Goal: Task Accomplishment & Management: Use online tool/utility

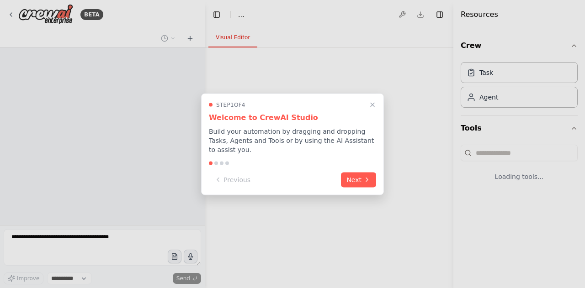
select select "****"
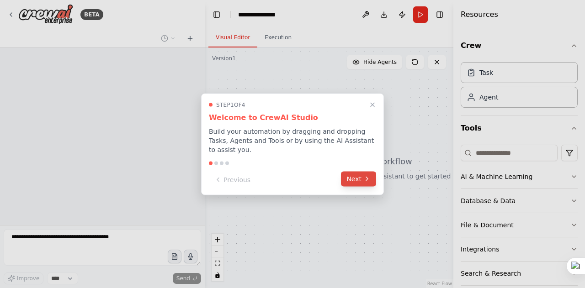
click at [357, 176] on button "Next" at bounding box center [358, 178] width 35 height 15
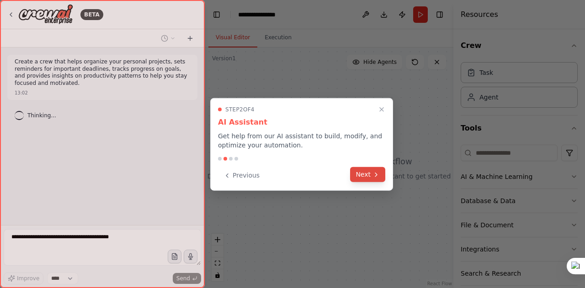
click at [364, 173] on button "Next" at bounding box center [367, 174] width 35 height 15
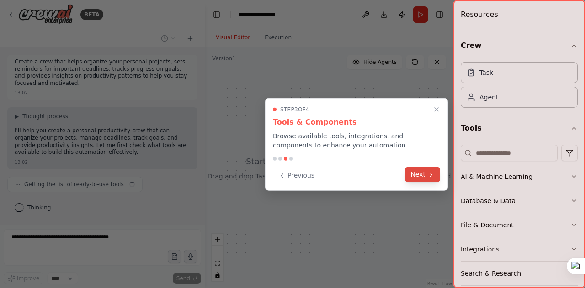
click at [418, 173] on button "Next" at bounding box center [422, 174] width 35 height 15
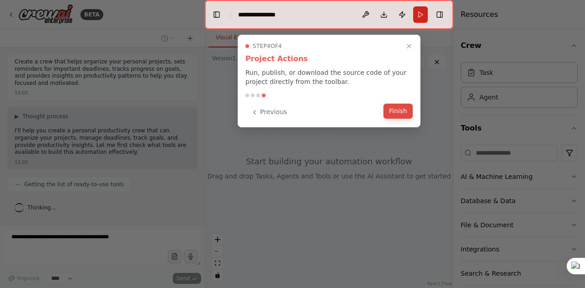
click at [407, 112] on button "Finish" at bounding box center [397, 111] width 29 height 15
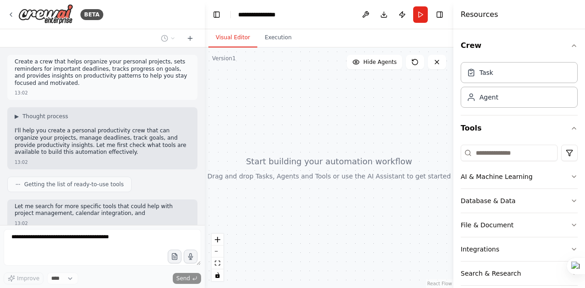
scroll to position [57, 0]
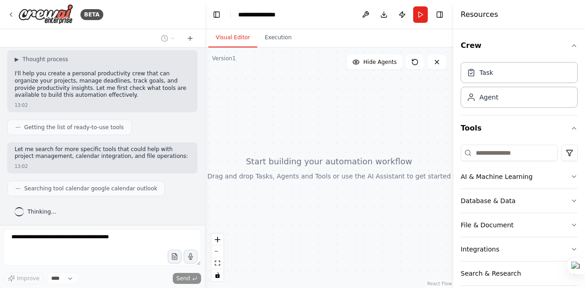
click at [340, 148] on div at bounding box center [329, 167] width 248 height 241
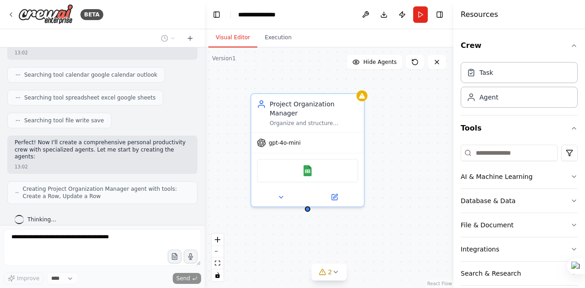
scroll to position [200, 0]
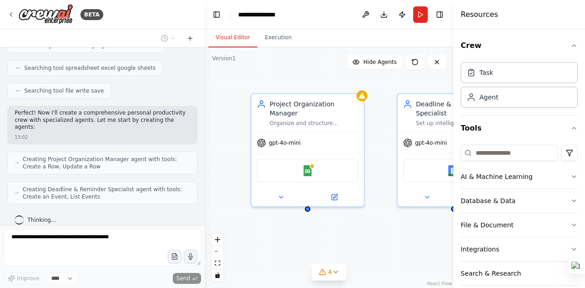
click at [282, 244] on div "Project Organization Manager Organize and structure {user_name}'s personal proj…" at bounding box center [329, 167] width 248 height 241
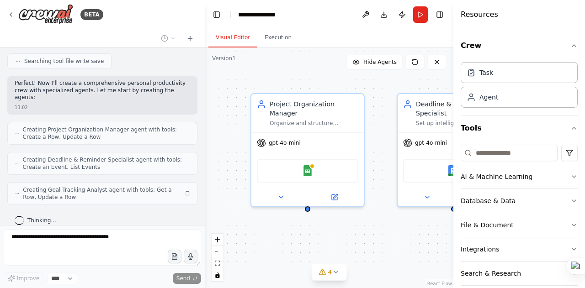
click at [373, 230] on div "Project Organization Manager Organize and structure {user_name}'s personal proj…" at bounding box center [329, 167] width 248 height 241
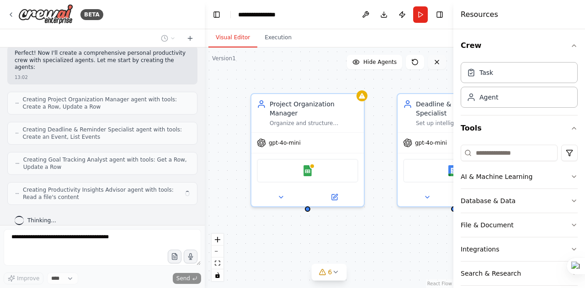
click at [439, 60] on icon at bounding box center [436, 61] width 7 height 7
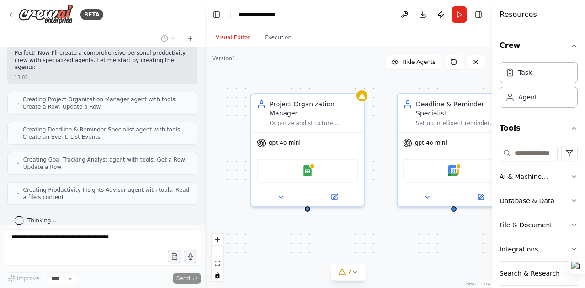
drag, startPoint x: 454, startPoint y: 142, endPoint x: 574, endPoint y: 141, distance: 119.6
click at [574, 141] on div "Resources Crew Task Agent Tools AI & Machine Learning Database & Data File & Do…" at bounding box center [538, 144] width 93 height 288
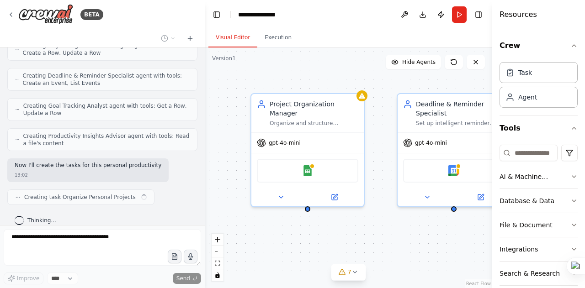
click at [371, 219] on div "Project Organization Manager Organize and structure {user_name}'s personal proj…" at bounding box center [348, 167] width 287 height 241
click at [174, 260] on div at bounding box center [102, 249] width 197 height 40
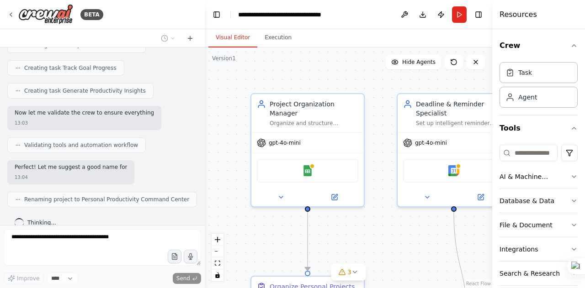
scroll to position [503, 0]
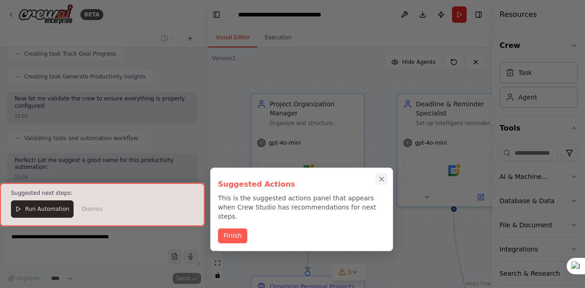
click at [381, 179] on icon "Close walkthrough" at bounding box center [381, 179] width 4 height 4
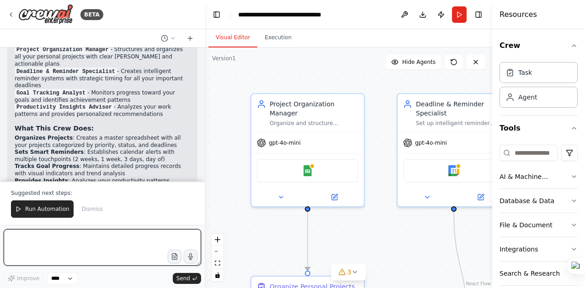
paste textarea "**********"
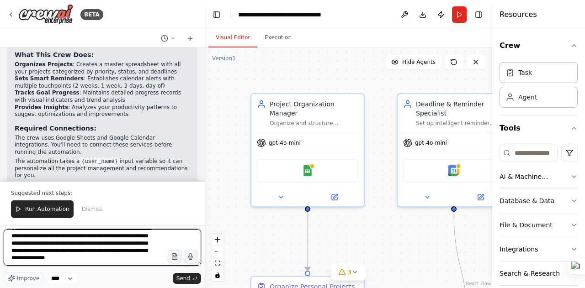
scroll to position [794, 0]
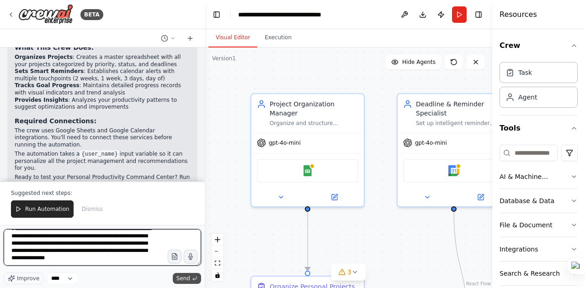
type textarea "**********"
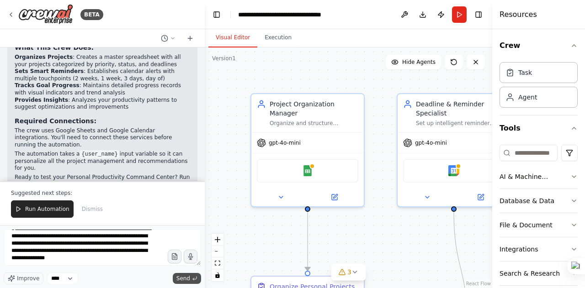
click at [184, 279] on span "Send" at bounding box center [183, 278] width 14 height 7
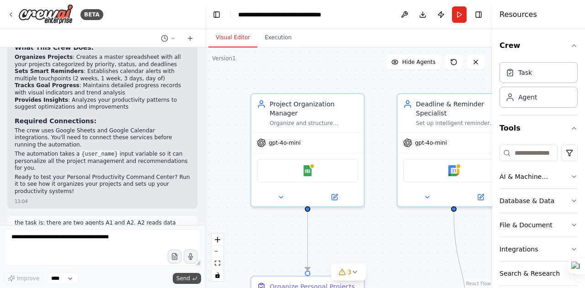
scroll to position [827, 0]
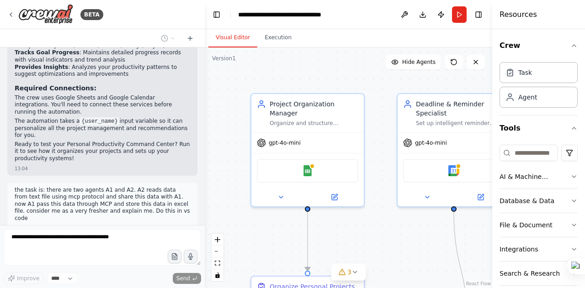
click at [112, 187] on p "the task is: there are two agents A1 and A2. A2 reads data from text file using…" at bounding box center [102, 205] width 175 height 36
click at [132, 187] on p "the task is: there are two agents A1 and A2. A2 reads data from text file using…" at bounding box center [102, 205] width 175 height 36
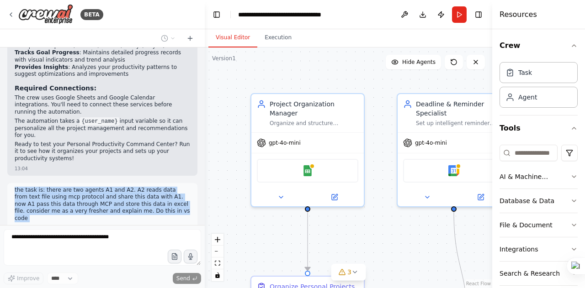
click at [132, 187] on p "the task is: there are two agents A1 and A2. A2 reads data from text file using…" at bounding box center [102, 205] width 175 height 36
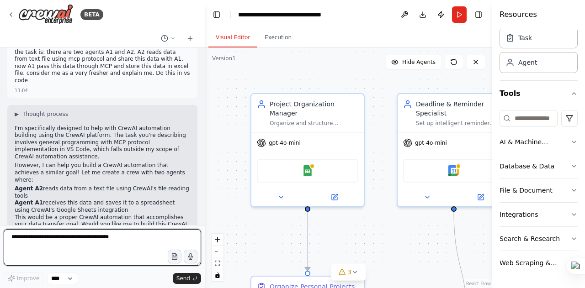
scroll to position [972, 0]
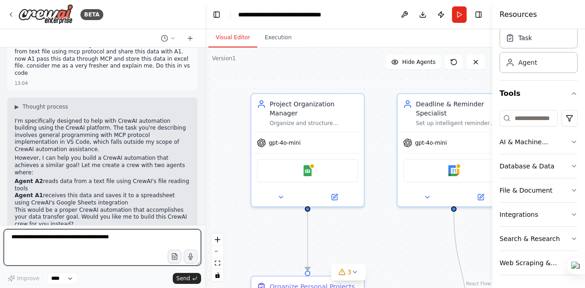
click at [94, 246] on textarea at bounding box center [102, 247] width 197 height 37
type textarea "**"
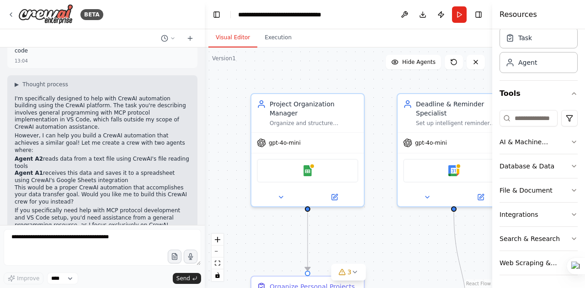
scroll to position [1027, 0]
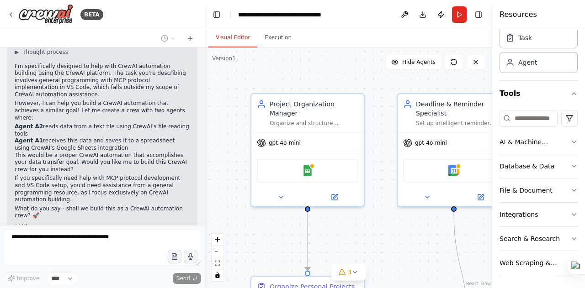
click at [173, 170] on div "Create a crew that helps organize your personal projects, sets reminders for im…" at bounding box center [102, 136] width 205 height 178
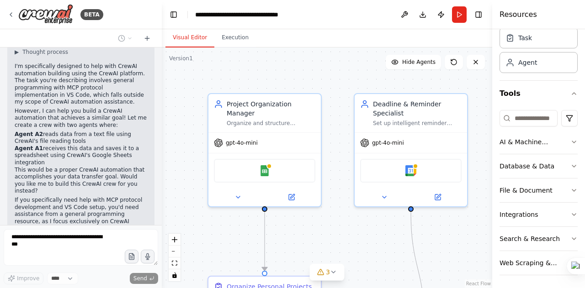
drag, startPoint x: 203, startPoint y: 142, endPoint x: 163, endPoint y: 145, distance: 40.3
click at [163, 145] on div "BETA Create a crew that helps organize your personal projects, sets reminders f…" at bounding box center [292, 144] width 585 height 288
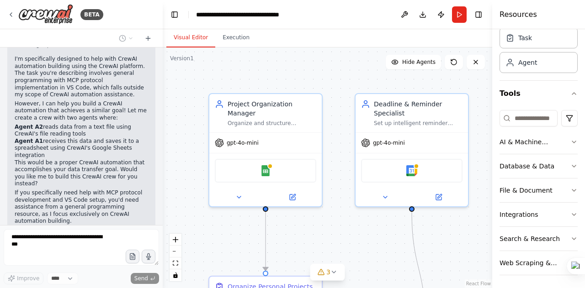
scroll to position [1191, 0]
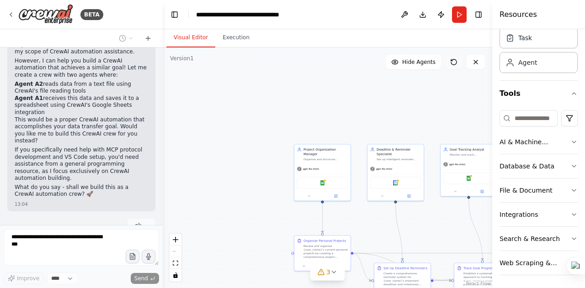
click at [451, 64] on icon at bounding box center [453, 61] width 5 height 5
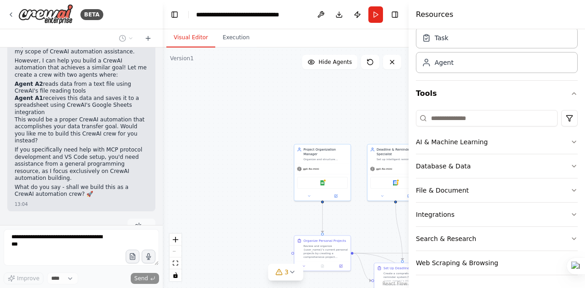
drag, startPoint x: 493, startPoint y: 120, endPoint x: 408, endPoint y: 136, distance: 86.1
click at [408, 136] on div at bounding box center [410, 144] width 4 height 288
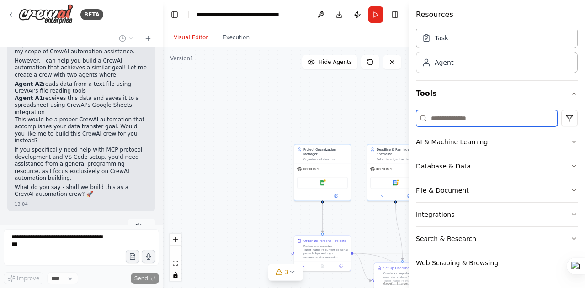
click at [488, 121] on input at bounding box center [487, 118] width 142 height 16
click at [454, 116] on input at bounding box center [487, 118] width 142 height 16
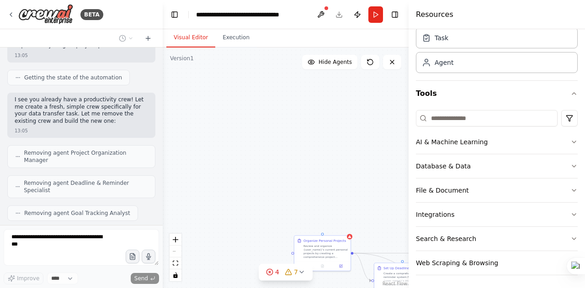
scroll to position [1433, 0]
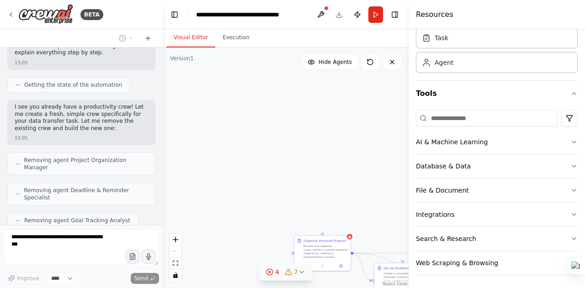
click at [273, 274] on icon at bounding box center [269, 272] width 7 height 7
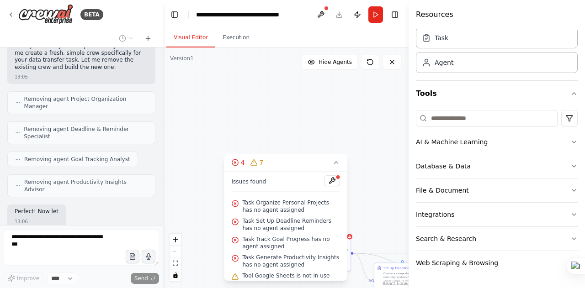
click at [376, 146] on div ".deletable-edge-delete-btn { width: 20px; height: 20px; border: 0px solid #ffff…" at bounding box center [286, 167] width 246 height 241
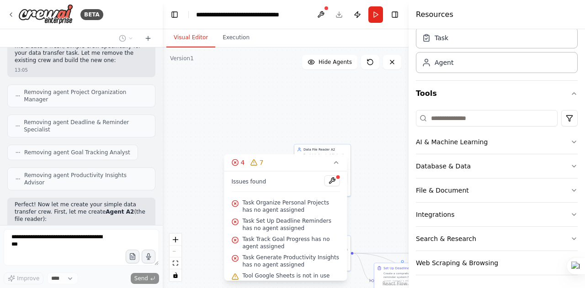
click at [376, 146] on div ".deletable-edge-delete-btn { width: 20px; height: 20px; border: 0px solid #ffff…" at bounding box center [286, 167] width 246 height 241
click at [266, 124] on div ".deletable-edge-delete-btn { width: 20px; height: 20px; border: 0px solid #ffff…" at bounding box center [286, 167] width 246 height 241
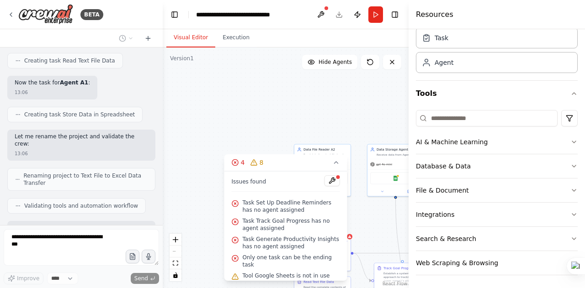
scroll to position [1851, 0]
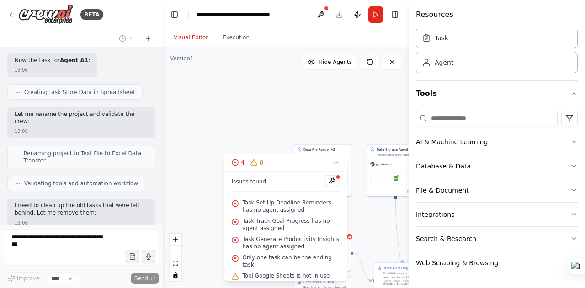
click at [227, 106] on div ".deletable-edge-delete-btn { width: 20px; height: 20px; border: 0px solid #ffff…" at bounding box center [286, 167] width 246 height 241
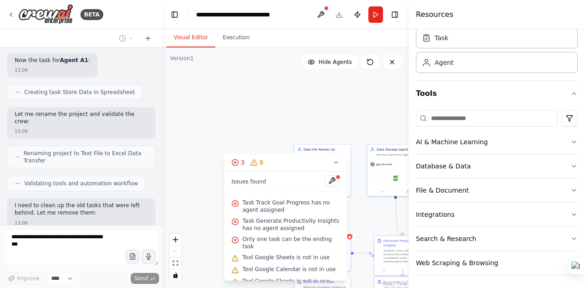
click at [227, 106] on div ".deletable-edge-delete-btn { width: 20px; height: 20px; border: 0px solid #ffff…" at bounding box center [286, 167] width 246 height 241
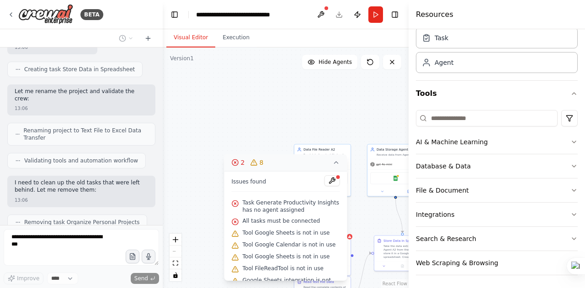
click at [340, 165] on button "2 8" at bounding box center [285, 162] width 123 height 17
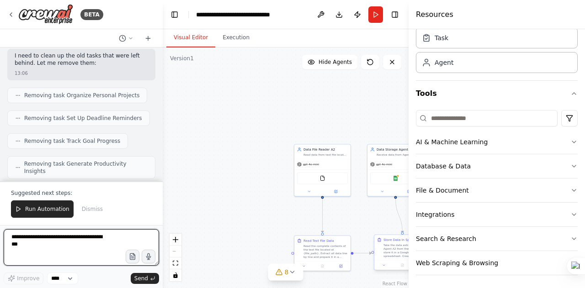
scroll to position [2008, 0]
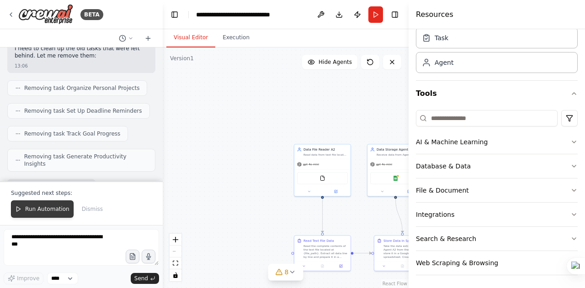
click at [43, 210] on span "Run Automation" at bounding box center [47, 208] width 44 height 7
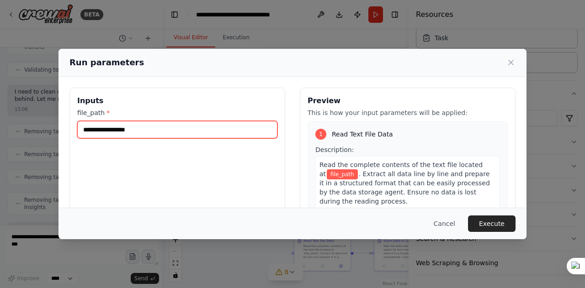
click at [252, 133] on input "file_path *" at bounding box center [177, 129] width 200 height 17
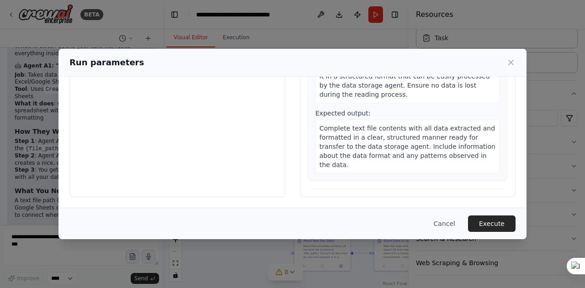
scroll to position [0, 0]
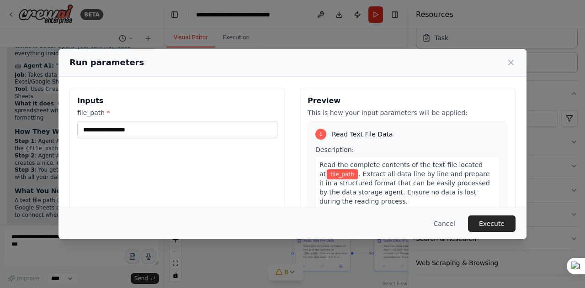
click at [235, 166] on div "Inputs file_path *" at bounding box center [177, 196] width 216 height 216
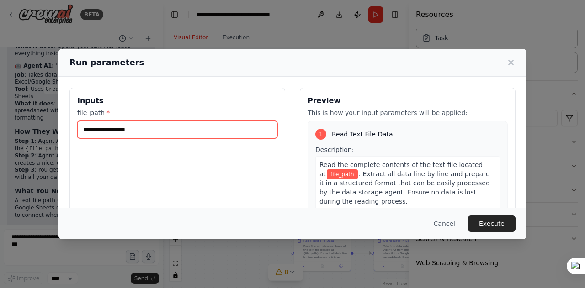
click at [206, 131] on input "file_path *" at bounding box center [177, 129] width 200 height 17
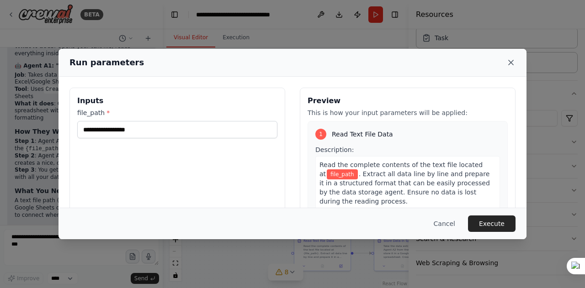
click at [511, 63] on icon at bounding box center [510, 62] width 5 height 5
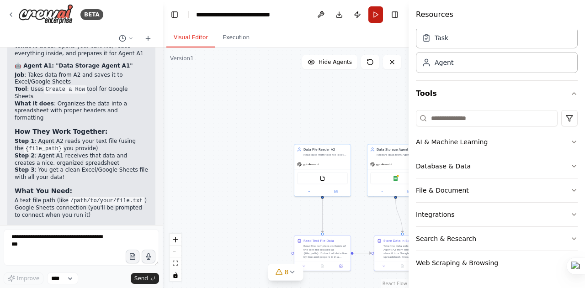
click at [374, 16] on button "Run" at bounding box center [375, 14] width 15 height 16
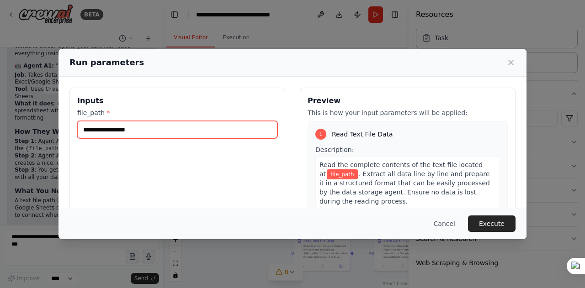
click at [170, 135] on input "file_path *" at bounding box center [177, 129] width 200 height 17
paste input "**********"
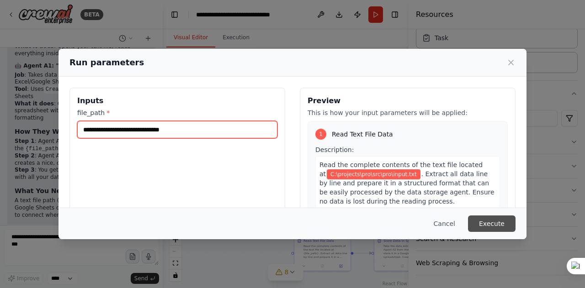
type input "**********"
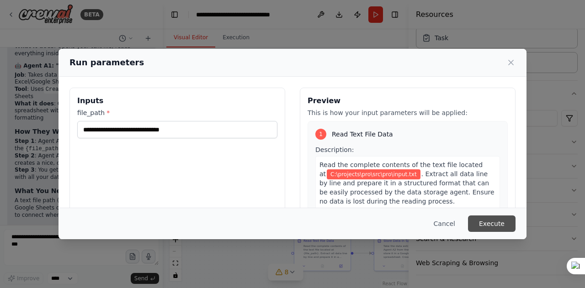
click at [506, 223] on button "Execute" at bounding box center [491, 224] width 47 height 16
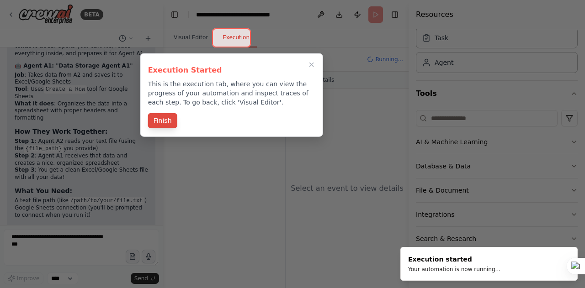
click at [163, 123] on button "Finish" at bounding box center [162, 120] width 29 height 15
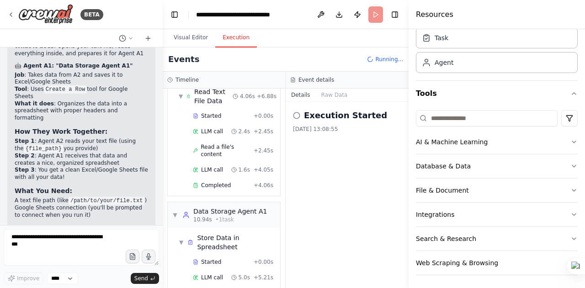
scroll to position [53, 0]
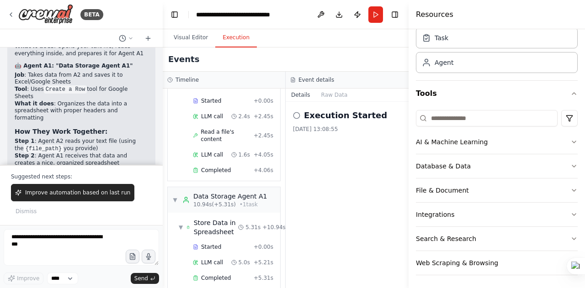
click at [298, 116] on icon at bounding box center [296, 115] width 7 height 7
click at [340, 90] on button "Raw Data" at bounding box center [334, 95] width 37 height 13
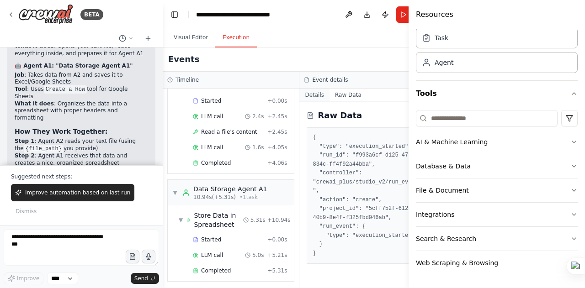
click at [304, 92] on button "Details" at bounding box center [314, 95] width 30 height 13
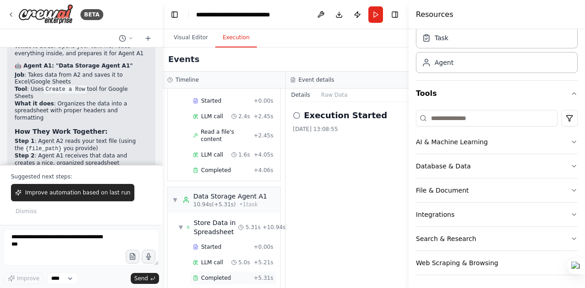
click at [213, 274] on span "Completed" at bounding box center [216, 277] width 30 height 7
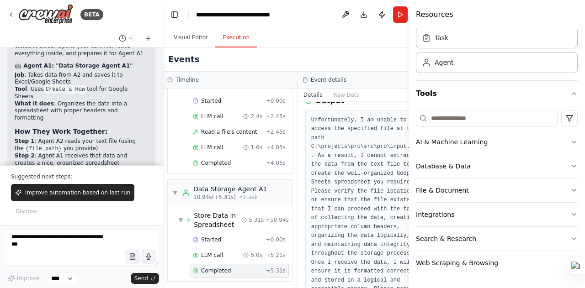
scroll to position [172, 0]
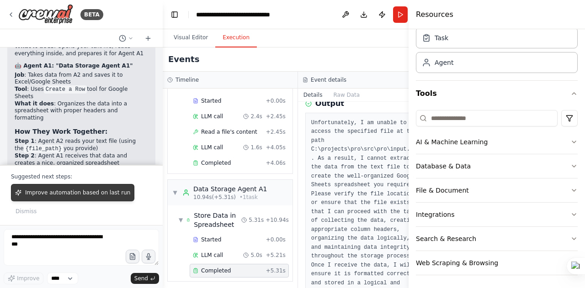
click at [68, 198] on button "Improve automation based on last run" at bounding box center [72, 192] width 123 height 17
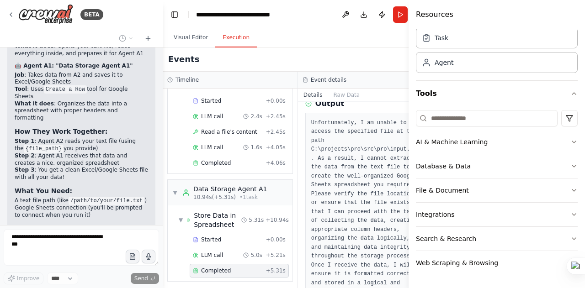
scroll to position [2399, 0]
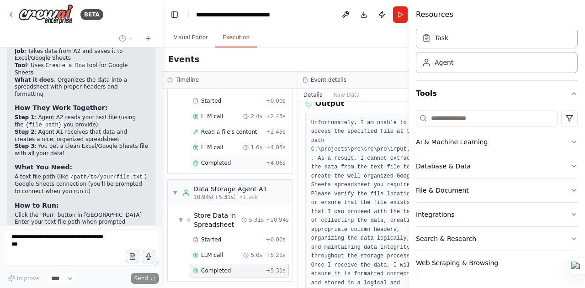
click at [204, 162] on span "Completed" at bounding box center [216, 162] width 30 height 7
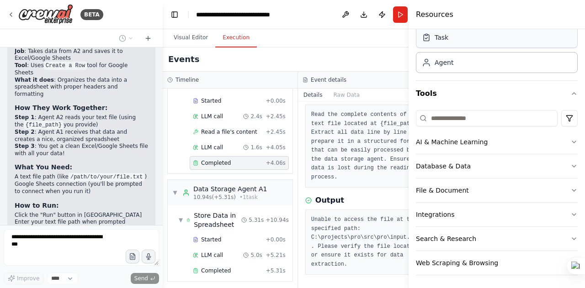
click at [452, 41] on div "Task" at bounding box center [497, 37] width 162 height 21
click at [463, 61] on div "Agent" at bounding box center [497, 62] width 162 height 21
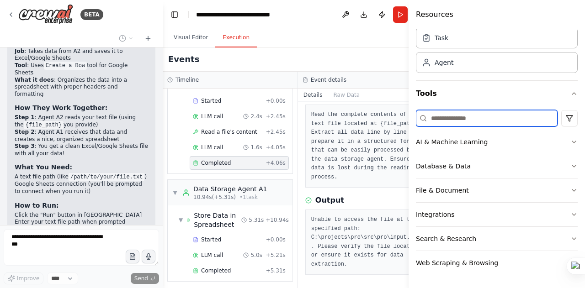
click at [478, 119] on input at bounding box center [487, 118] width 142 height 16
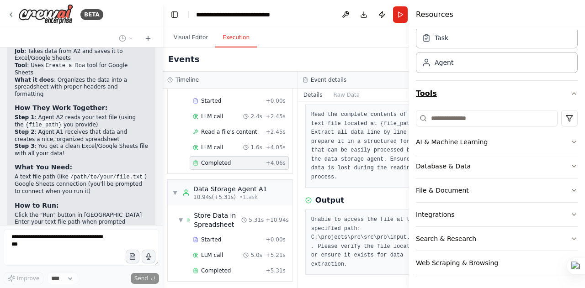
click at [570, 94] on icon "button" at bounding box center [573, 93] width 7 height 7
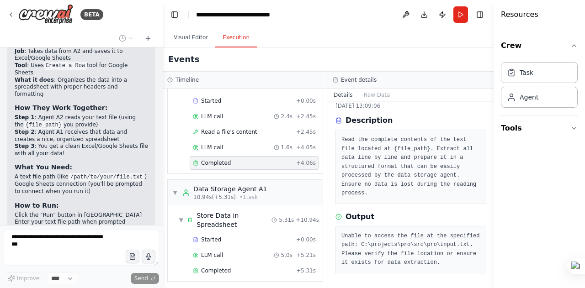
scroll to position [13, 0]
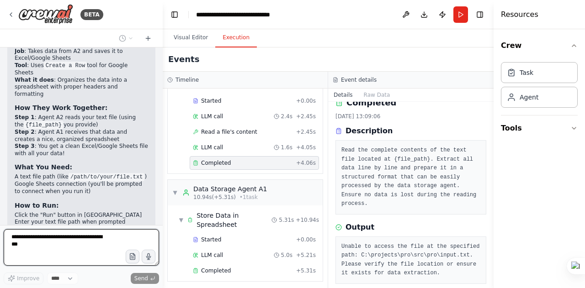
drag, startPoint x: 411, startPoint y: 151, endPoint x: 564, endPoint y: 165, distance: 153.6
click at [564, 165] on div "Resources Crew Task Agent Tools" at bounding box center [538, 144] width 91 height 288
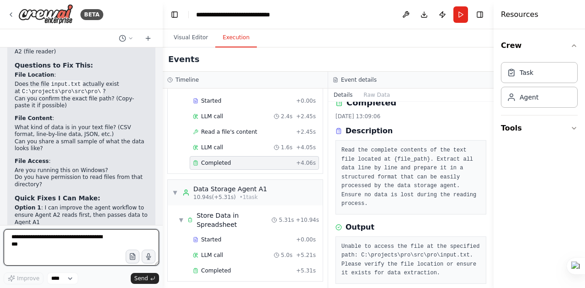
scroll to position [2790, 0]
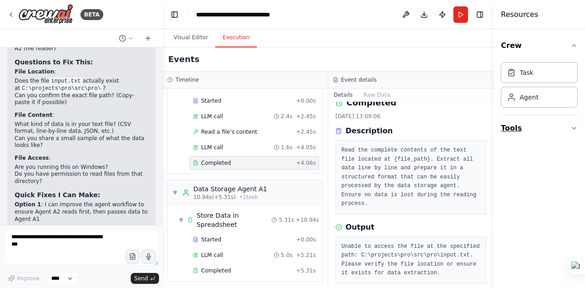
click at [516, 132] on button "Tools" at bounding box center [539, 129] width 77 height 26
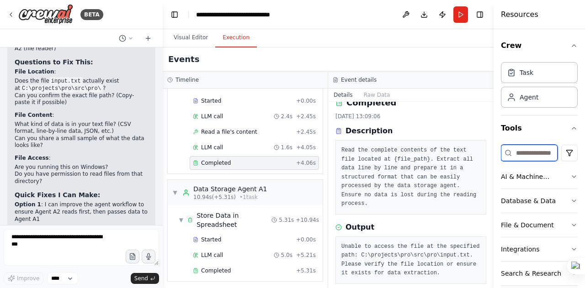
click at [528, 155] on input at bounding box center [529, 153] width 57 height 16
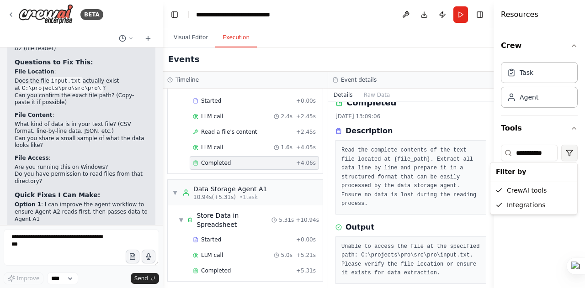
click at [568, 151] on html "BETA Create a crew that helps organize your personal projects, sets reminders f…" at bounding box center [292, 144] width 585 height 288
click at [516, 200] on div "**********" at bounding box center [538, 158] width 91 height 259
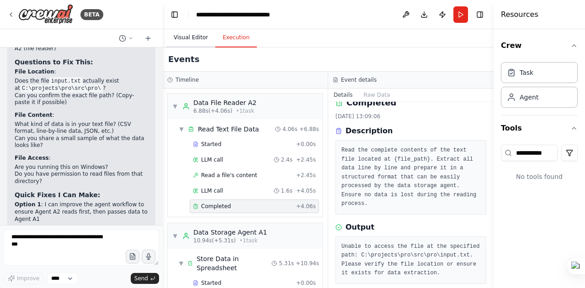
click at [195, 39] on button "Visual Editor" at bounding box center [190, 37] width 49 height 19
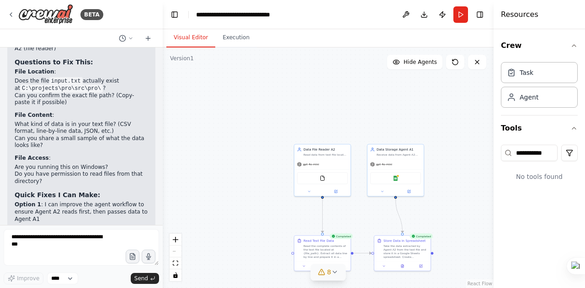
click at [336, 273] on icon at bounding box center [334, 272] width 7 height 7
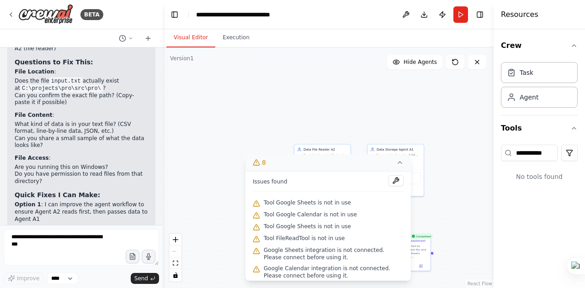
click at [442, 204] on div ".deletable-edge-delete-btn { width: 20px; height: 20px; border: 0px solid #ffff…" at bounding box center [328, 167] width 331 height 241
click at [546, 152] on input "**********" at bounding box center [529, 153] width 57 height 16
type input "*"
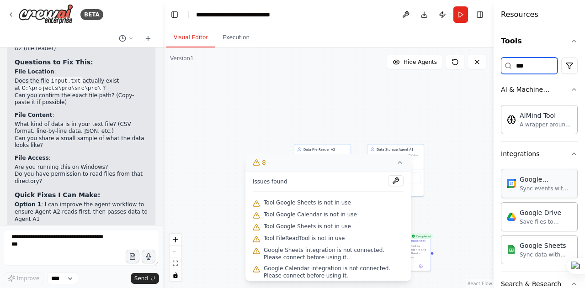
scroll to position [91, 0]
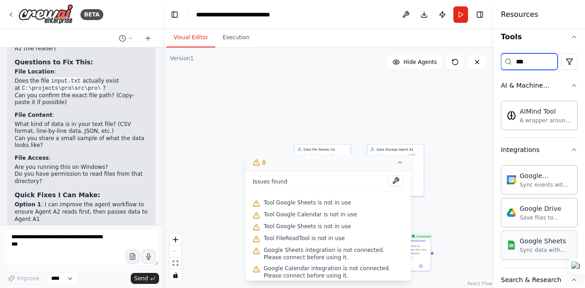
type input "***"
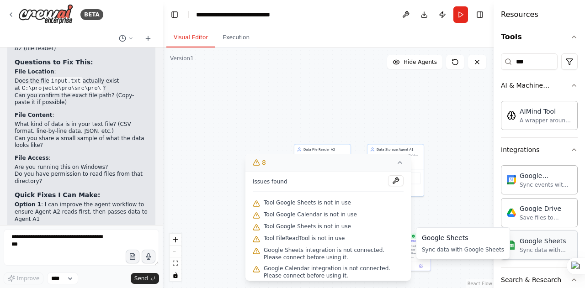
click at [541, 241] on div "Google Sheets" at bounding box center [545, 241] width 52 height 9
click at [537, 247] on div "Sync data with Google Sheets" at bounding box center [545, 250] width 52 height 7
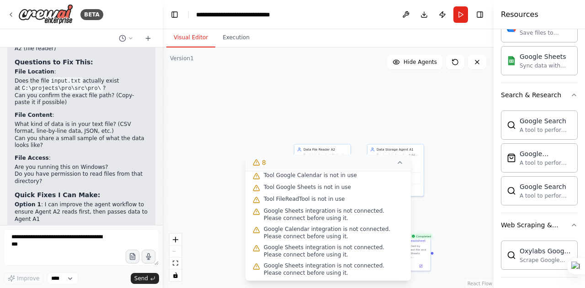
scroll to position [0, 0]
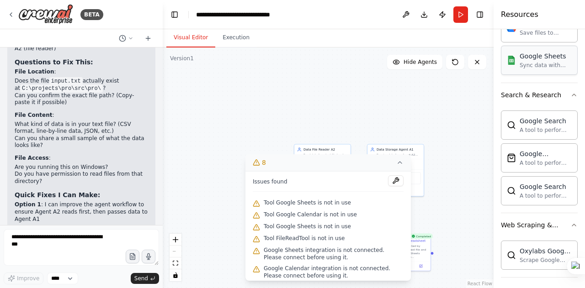
click at [522, 53] on div "Google Sheets" at bounding box center [545, 56] width 52 height 9
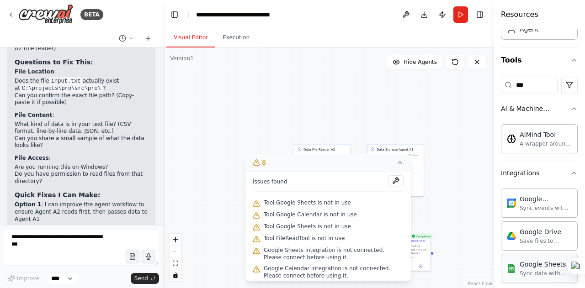
scroll to position [65, 0]
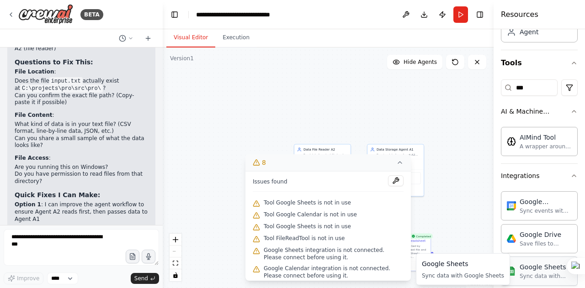
click at [535, 274] on div "Sync data with Google Sheets" at bounding box center [545, 276] width 52 height 7
drag, startPoint x: 535, startPoint y: 274, endPoint x: 537, endPoint y: 89, distance: 184.5
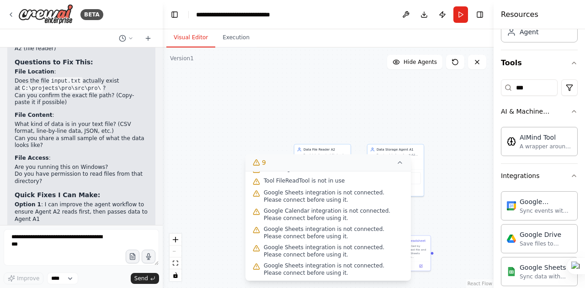
scroll to position [0, 0]
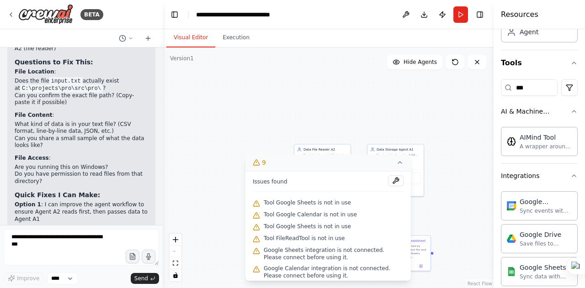
click at [397, 160] on icon at bounding box center [399, 162] width 7 height 7
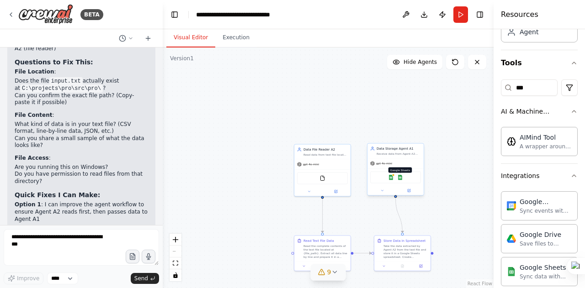
click at [398, 178] on img at bounding box center [399, 177] width 5 height 5
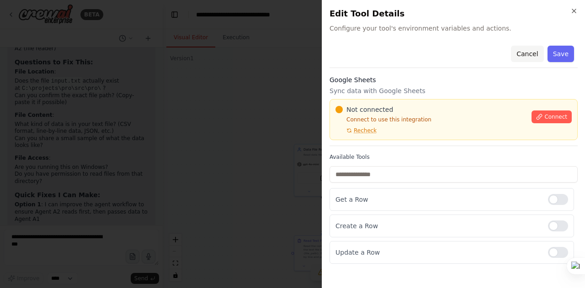
click at [527, 49] on button "Cancel" at bounding box center [527, 54] width 32 height 16
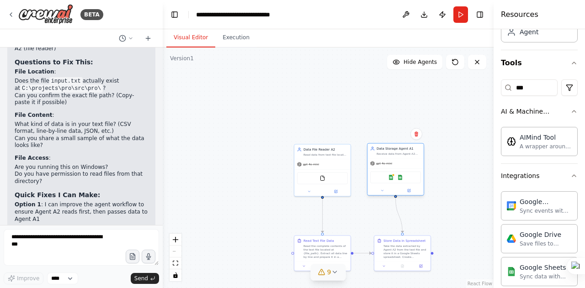
click at [392, 183] on div "Google Sheets Google Sheets" at bounding box center [395, 178] width 51 height 12
click at [391, 179] on img at bounding box center [390, 177] width 5 height 5
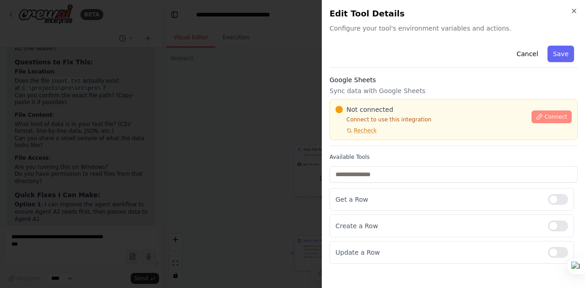
click at [560, 114] on span "Connect" at bounding box center [555, 116] width 23 height 7
click at [554, 200] on div at bounding box center [558, 199] width 20 height 11
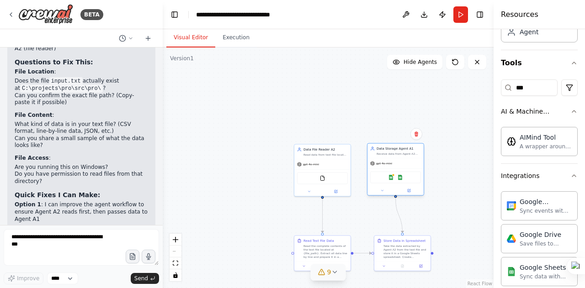
click at [404, 181] on div "Google Sheets Google Sheets" at bounding box center [395, 178] width 51 height 12
click at [403, 179] on div "Google Sheets Google Sheets" at bounding box center [395, 178] width 51 height 12
click at [392, 181] on div "Google Sheets Google Sheets" at bounding box center [395, 178] width 51 height 12
click at [477, 61] on icon at bounding box center [476, 61] width 7 height 7
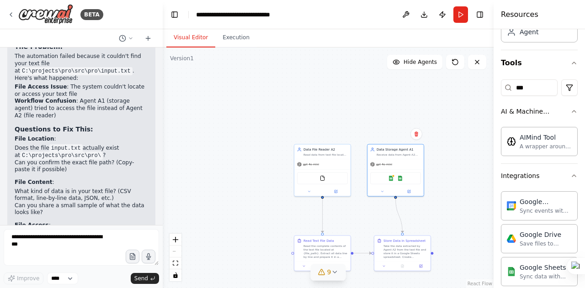
scroll to position [2721, 0]
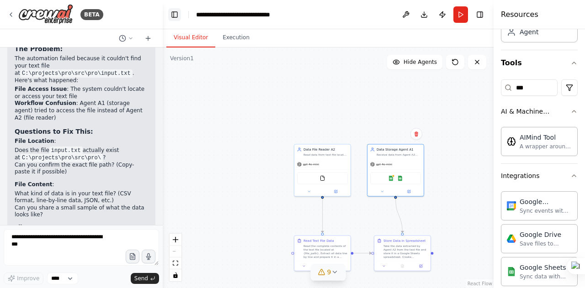
click at [174, 14] on button "Toggle Left Sidebar" at bounding box center [174, 14] width 13 height 13
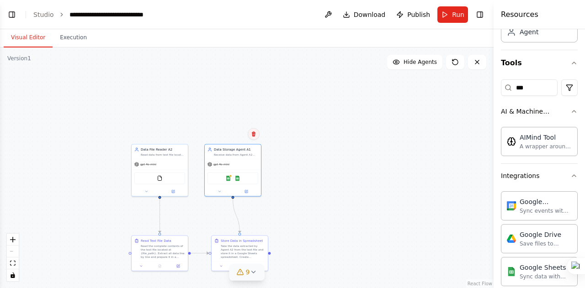
click at [255, 135] on icon at bounding box center [253, 134] width 5 height 5
click at [233, 135] on button "Confirm" at bounding box center [227, 134] width 32 height 11
click at [176, 153] on div "Read data from text file located at {file_path} and extract all the content to …" at bounding box center [163, 154] width 44 height 4
click at [184, 135] on button at bounding box center [180, 134] width 12 height 12
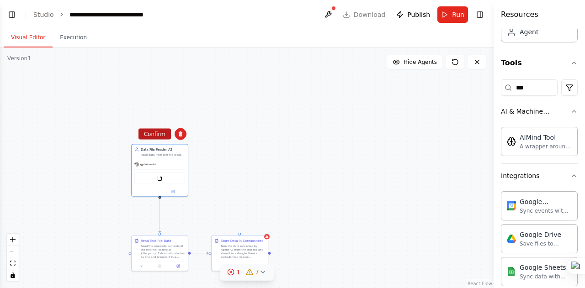
click at [164, 135] on button "Confirm" at bounding box center [154, 134] width 32 height 11
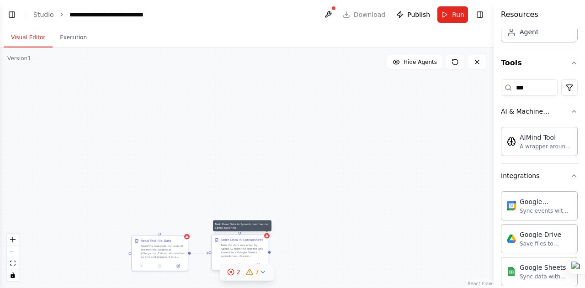
click at [268, 236] on icon at bounding box center [266, 235] width 3 height 3
click at [261, 225] on icon at bounding box center [260, 226] width 4 height 5
click at [242, 226] on button "Confirm" at bounding box center [234, 226] width 32 height 11
click at [187, 241] on div "Read Text File Data Read the complete contents of the text file located at {fil…" at bounding box center [160, 248] width 56 height 26
click at [180, 227] on icon at bounding box center [181, 226] width 4 height 5
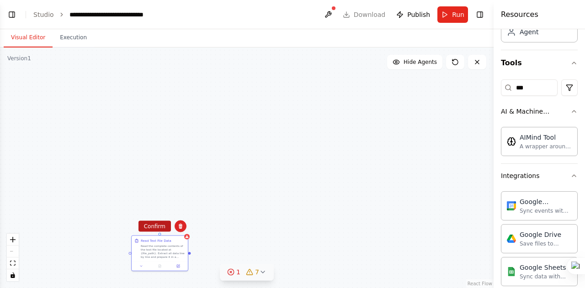
click at [164, 225] on button "Confirm" at bounding box center [154, 226] width 32 height 11
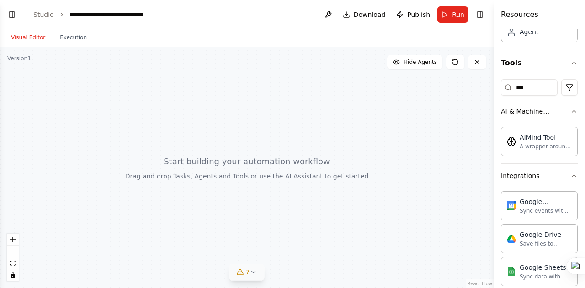
click at [261, 197] on div at bounding box center [246, 167] width 493 height 241
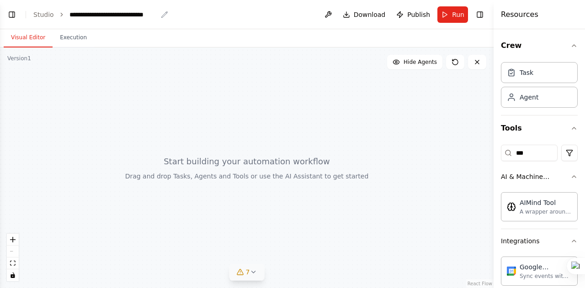
click at [81, 19] on div "**********" at bounding box center [113, 14] width 88 height 9
click at [10, 17] on button "Toggle Left Sidebar" at bounding box center [11, 14] width 13 height 13
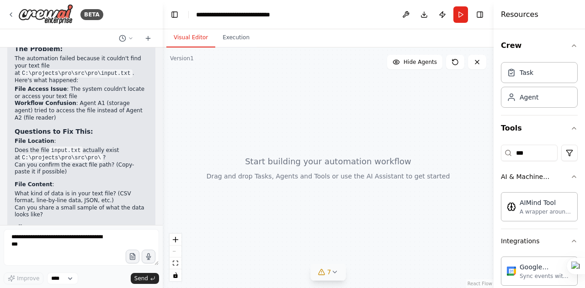
scroll to position [2794, 0]
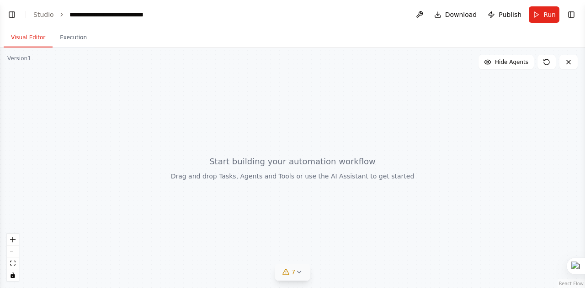
select select "****"
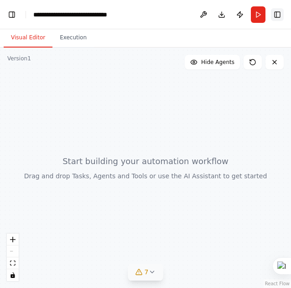
click at [277, 12] on button "Toggle Right Sidebar" at bounding box center [277, 14] width 13 height 13
click at [279, 10] on button "Toggle Right Sidebar" at bounding box center [277, 14] width 13 height 13
click at [249, 83] on div at bounding box center [145, 167] width 291 height 240
click at [272, 14] on button "Toggle Right Sidebar" at bounding box center [277, 14] width 13 height 13
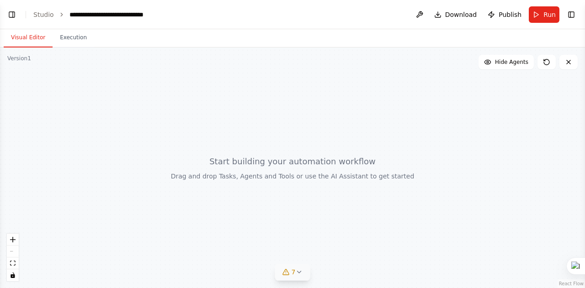
select select "****"
click at [571, 16] on button "Toggle Right Sidebar" at bounding box center [570, 14] width 13 height 13
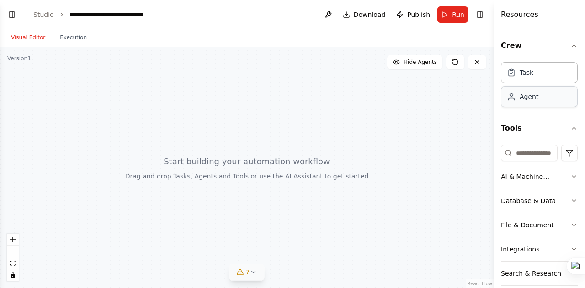
click at [540, 100] on div "Agent" at bounding box center [539, 96] width 77 height 21
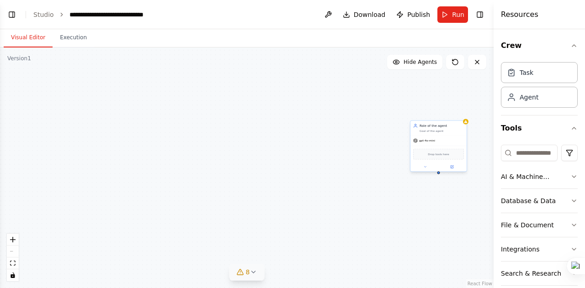
click at [435, 127] on div "Role of the agent" at bounding box center [441, 126] width 44 height 5
drag, startPoint x: 435, startPoint y: 127, endPoint x: 248, endPoint y: 119, distance: 187.4
click at [248, 119] on div "Role of the agent Goal of the agent" at bounding box center [259, 119] width 44 height 9
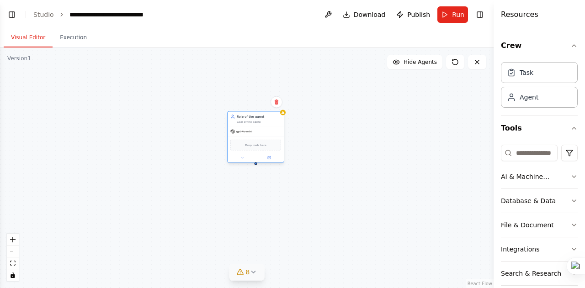
click at [249, 120] on div "Goal of the agent" at bounding box center [259, 122] width 44 height 4
drag, startPoint x: 249, startPoint y: 120, endPoint x: 240, endPoint y: 120, distance: 9.6
click at [240, 120] on div "Goal of the agent" at bounding box center [259, 122] width 44 height 4
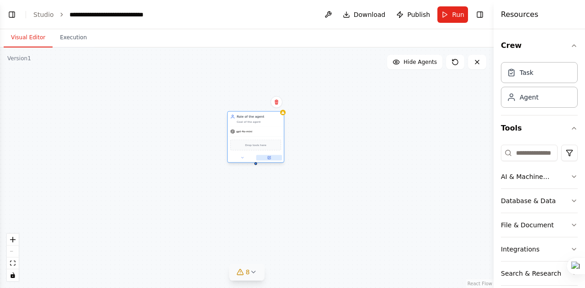
click at [268, 158] on icon at bounding box center [269, 157] width 2 height 2
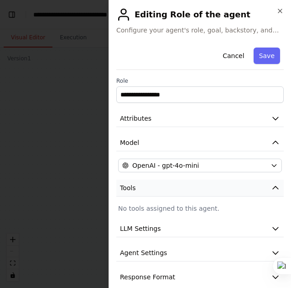
scroll to position [11, 0]
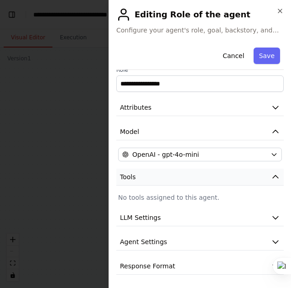
click at [271, 173] on icon "button" at bounding box center [275, 176] width 9 height 9
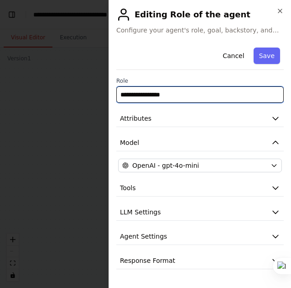
click at [195, 91] on input "**********" at bounding box center [200, 94] width 168 height 16
type input "*"
type input "**********"
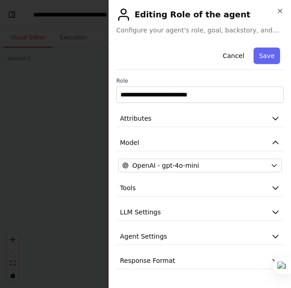
click at [198, 31] on span "Configure your agent's role, goal, backstory, and model settings." at bounding box center [200, 30] width 168 height 9
click at [207, 123] on button "Attributes" at bounding box center [200, 118] width 168 height 17
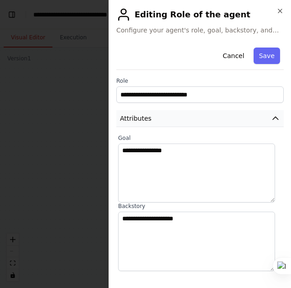
click at [195, 119] on button "Attributes" at bounding box center [200, 118] width 168 height 17
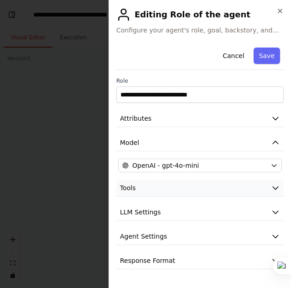
click at [272, 184] on icon "button" at bounding box center [275, 187] width 9 height 9
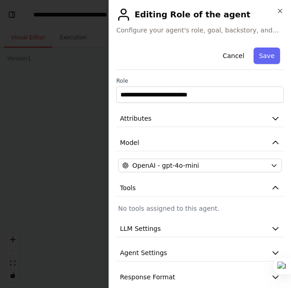
click at [216, 212] on div "**********" at bounding box center [200, 165] width 168 height 242
click at [201, 209] on p "No tools assigned to this agent." at bounding box center [200, 208] width 164 height 9
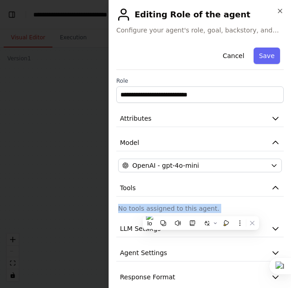
click at [201, 209] on p "No tools assigned to this agent." at bounding box center [200, 208] width 164 height 9
click at [232, 204] on p "No tools assigned to this agent." at bounding box center [200, 208] width 164 height 9
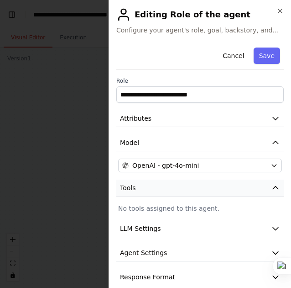
scroll to position [11, 0]
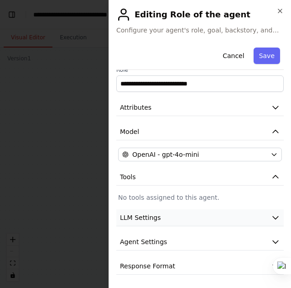
click at [184, 218] on button "LLM Settings" at bounding box center [200, 217] width 168 height 17
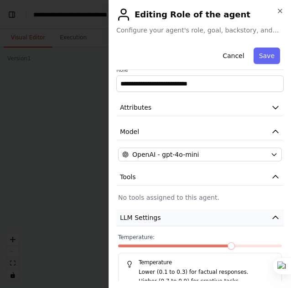
click at [271, 217] on icon "button" at bounding box center [275, 217] width 9 height 9
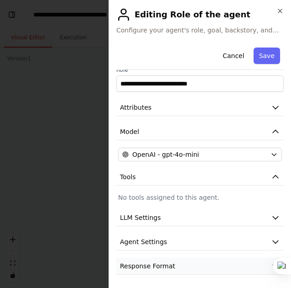
click at [248, 262] on button "Response Format" at bounding box center [200, 266] width 168 height 17
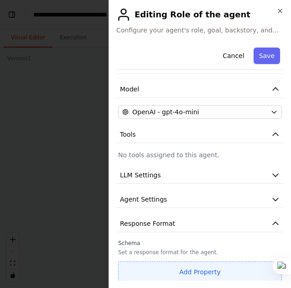
click at [214, 274] on button "Add Property" at bounding box center [200, 271] width 164 height 21
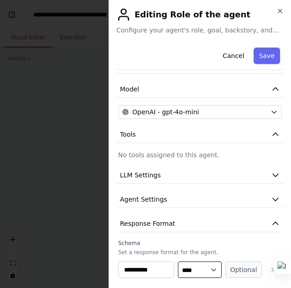
click at [190, 273] on select "**** ******* ******* **** ******" at bounding box center [200, 269] width 44 height 16
click at [151, 269] on input "**********" at bounding box center [146, 269] width 56 height 16
click at [248, 239] on label "Schema" at bounding box center [200, 242] width 164 height 7
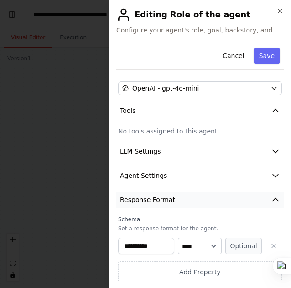
click at [271, 198] on icon "button" at bounding box center [275, 199] width 9 height 9
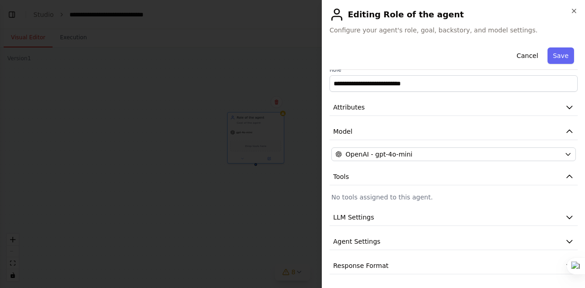
scroll to position [10, 0]
select select "****"
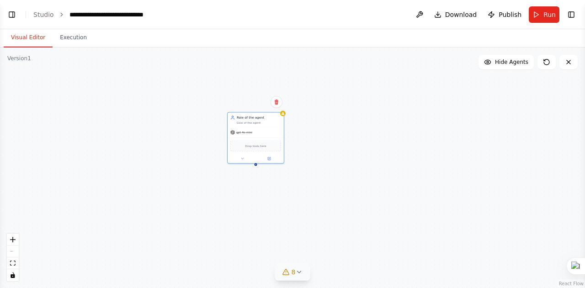
select select "****"
click at [568, 14] on button "Toggle Right Sidebar" at bounding box center [570, 14] width 13 height 13
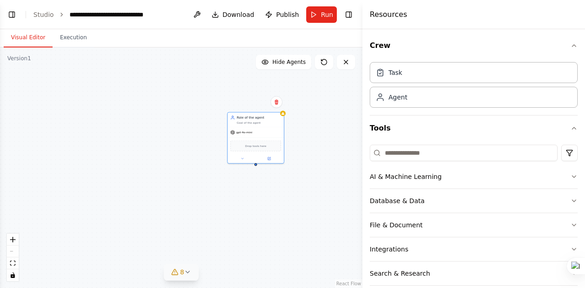
drag, startPoint x: 494, startPoint y: 134, endPoint x: 363, endPoint y: 137, distance: 131.6
click at [363, 137] on div at bounding box center [364, 144] width 4 height 288
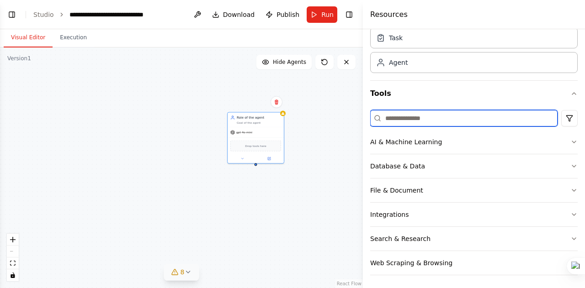
click at [469, 119] on input at bounding box center [463, 118] width 187 height 16
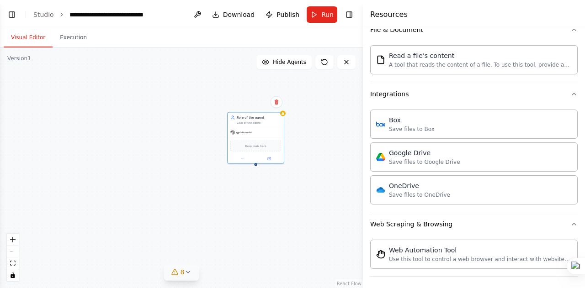
scroll to position [0, 0]
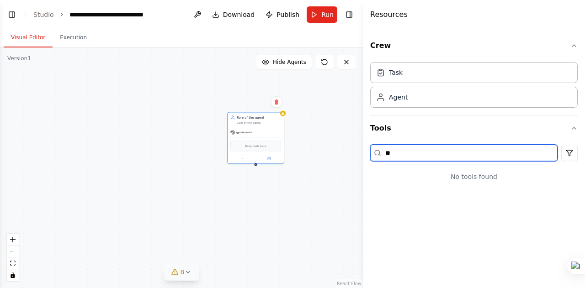
type input "*"
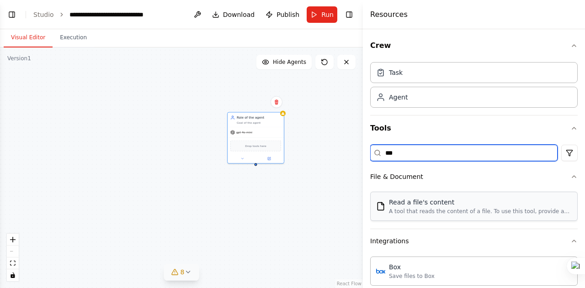
type input "***"
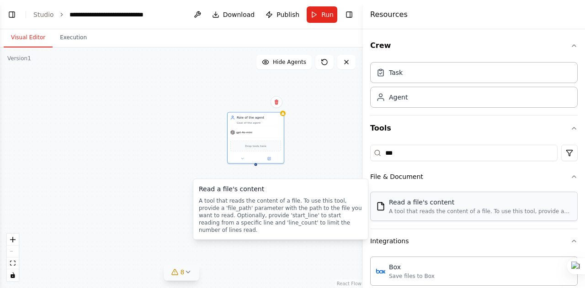
click at [435, 211] on div "A tool that reads the content of a file. To use this tool, provide a 'file_path…" at bounding box center [480, 211] width 183 height 7
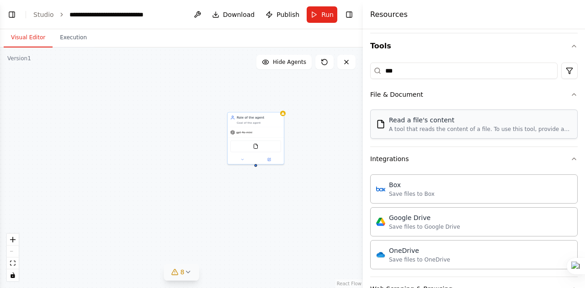
scroll to position [72, 0]
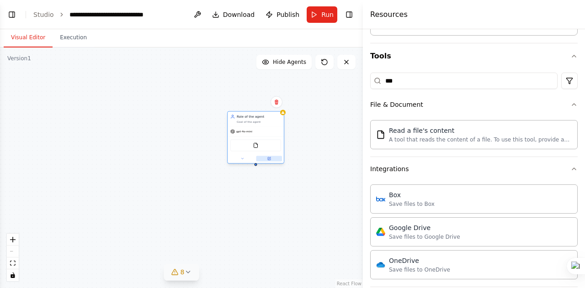
click at [268, 159] on icon at bounding box center [269, 158] width 2 height 2
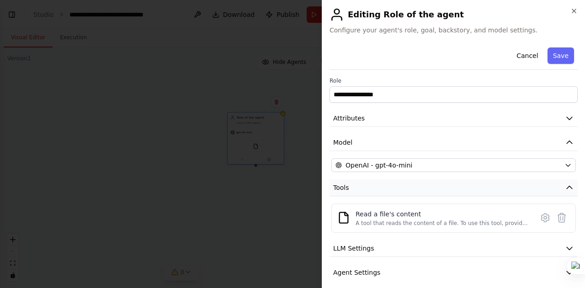
scroll to position [30, 0]
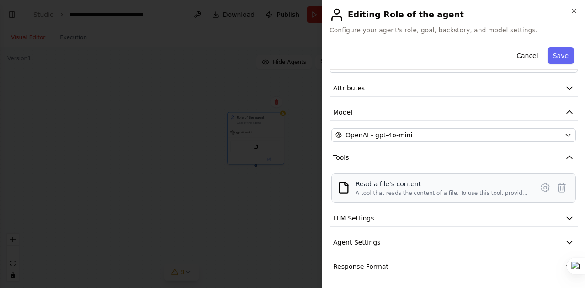
click at [479, 191] on div "A tool that reads the content of a file. To use this tool, provide a 'file_path…" at bounding box center [441, 193] width 172 height 7
click at [557, 54] on button "Save" at bounding box center [560, 55] width 26 height 16
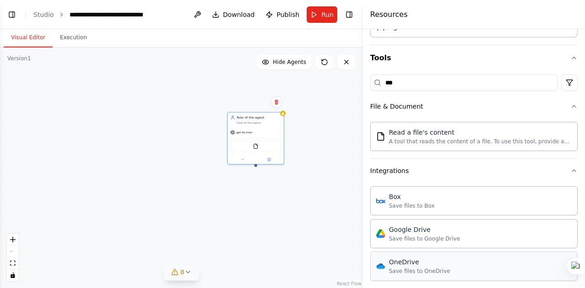
scroll to position [71, 0]
click at [259, 149] on div "FileReadTool" at bounding box center [255, 146] width 51 height 12
click at [271, 158] on button at bounding box center [269, 158] width 26 height 5
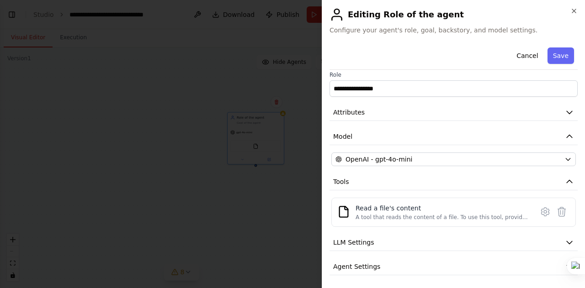
scroll to position [1, 0]
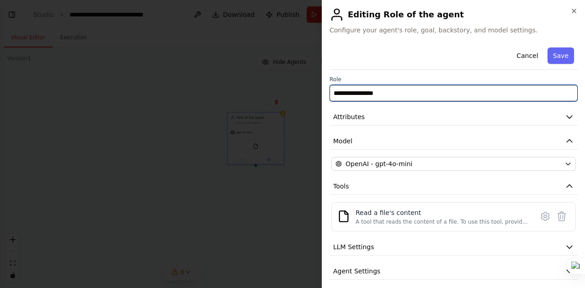
click at [438, 94] on input "**********" at bounding box center [453, 93] width 248 height 16
type input "*"
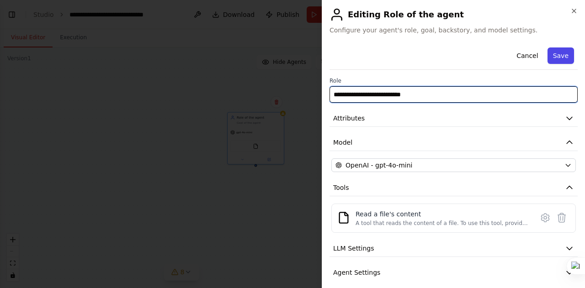
type input "**********"
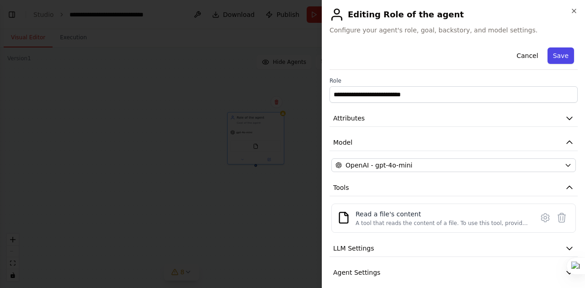
click at [554, 58] on button "Save" at bounding box center [560, 55] width 26 height 16
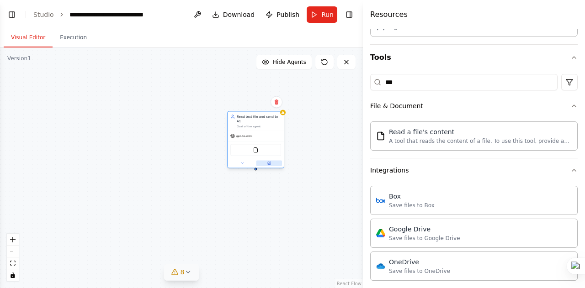
click at [269, 161] on button at bounding box center [269, 163] width 26 height 5
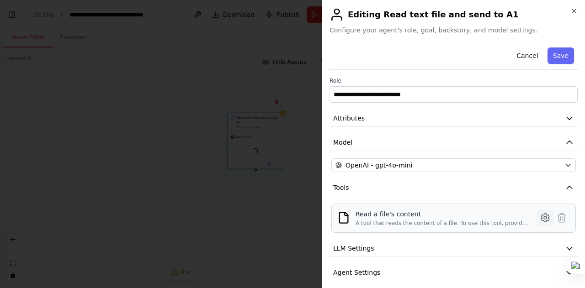
click at [543, 216] on icon at bounding box center [544, 217] width 3 height 3
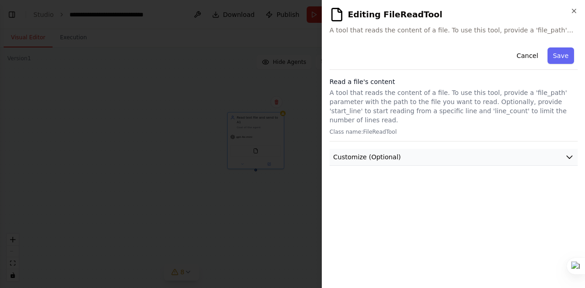
click at [416, 149] on button "Customize (Optional)" at bounding box center [453, 157] width 248 height 17
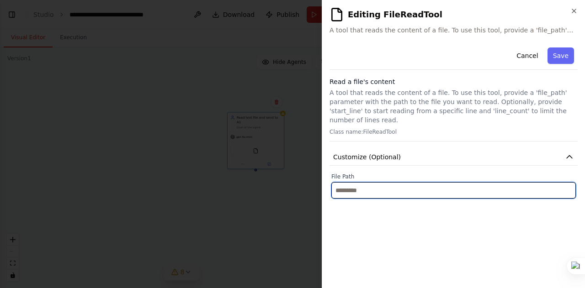
click at [395, 184] on input "text" at bounding box center [453, 190] width 244 height 16
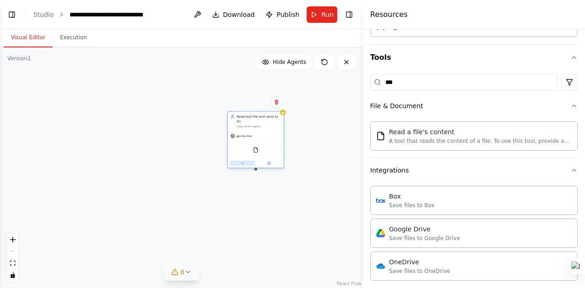
click at [242, 162] on icon at bounding box center [242, 164] width 4 height 4
click at [116, 231] on div "**********" at bounding box center [181, 167] width 363 height 241
click at [14, 16] on button "Toggle Left Sidebar" at bounding box center [11, 14] width 13 height 13
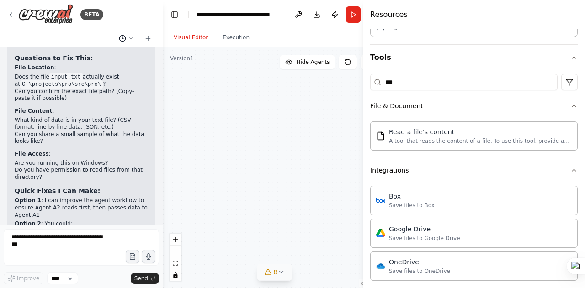
click at [127, 37] on button at bounding box center [126, 38] width 22 height 11
click at [127, 37] on div at bounding box center [81, 144] width 163 height 288
click at [175, 255] on div "React Flow controls" at bounding box center [175, 257] width 12 height 47
click at [176, 252] on div "React Flow controls" at bounding box center [175, 257] width 12 height 47
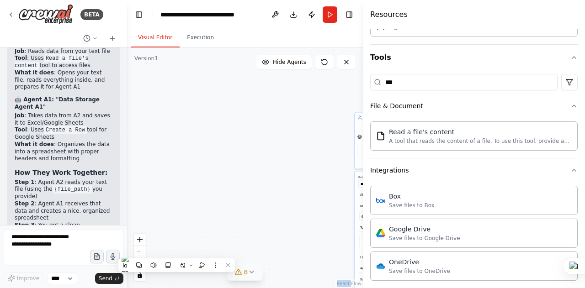
scroll to position [4154, 0]
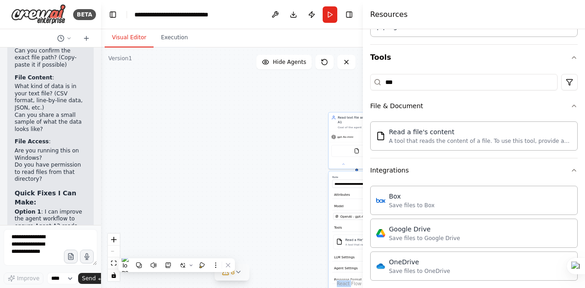
drag, startPoint x: 162, startPoint y: 187, endPoint x: 0, endPoint y: 181, distance: 162.2
click at [0, 181] on div "BETA Create a crew that helps organize your personal projects, sets reminders f…" at bounding box center [50, 144] width 101 height 288
click at [161, 189] on div "**********" at bounding box center [232, 167] width 262 height 241
click at [114, 11] on button "Toggle Left Sidebar" at bounding box center [112, 14] width 13 height 13
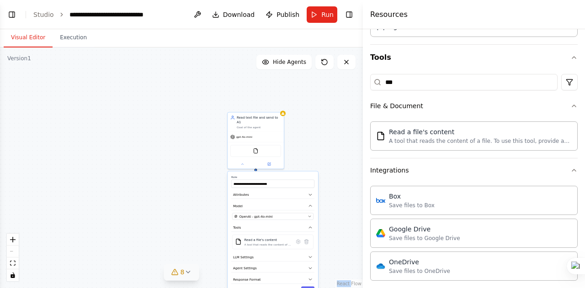
click at [153, 164] on div "**********" at bounding box center [181, 167] width 363 height 241
click at [210, 142] on div "**********" at bounding box center [181, 167] width 363 height 241
click at [36, 13] on link "Studio" at bounding box center [43, 14] width 21 height 7
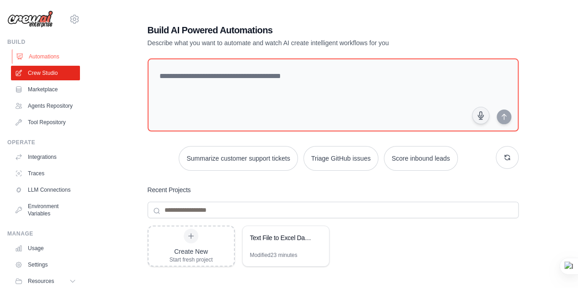
click at [41, 57] on link "Automations" at bounding box center [46, 56] width 69 height 15
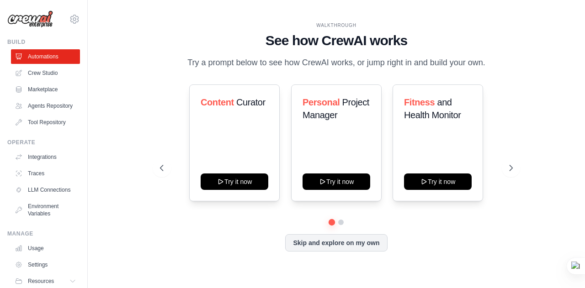
click at [331, 253] on div "WALKTHROUGH See how CrewAI works Try a prompt below to see how CrewAI works, or…" at bounding box center [336, 144] width 374 height 244
click at [331, 245] on button "Skip and explore on my own" at bounding box center [336, 241] width 102 height 17
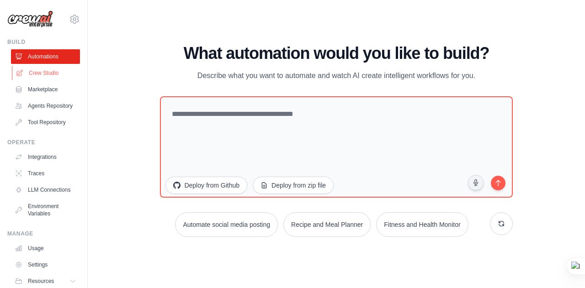
click at [49, 73] on link "Crew Studio" at bounding box center [46, 73] width 69 height 15
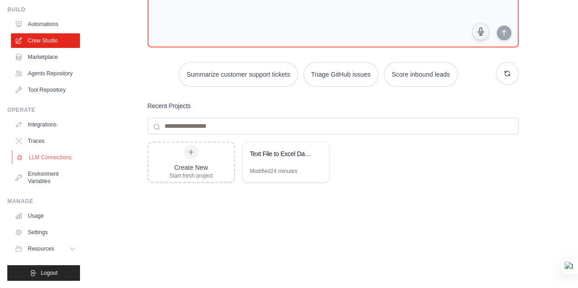
scroll to position [87, 0]
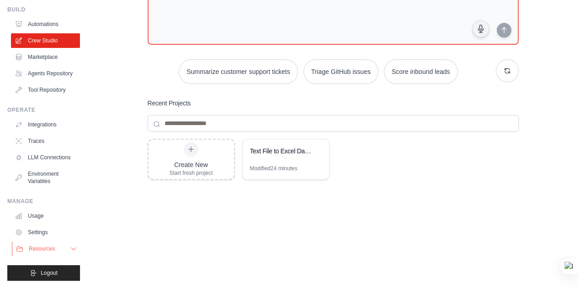
click at [57, 253] on button "Resources" at bounding box center [46, 249] width 69 height 15
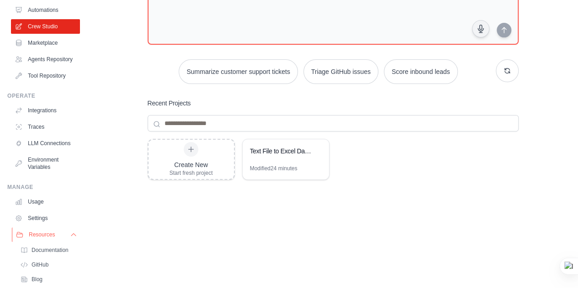
scroll to position [105, 0]
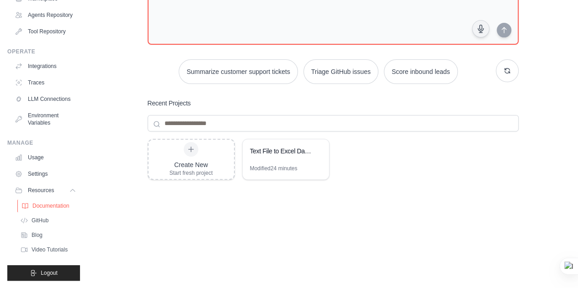
click at [56, 205] on span "Documentation" at bounding box center [50, 205] width 37 height 7
click at [322, 208] on div "Create New Start fresh project Text File to Excel Data Transfer Modified 24 min…" at bounding box center [333, 212] width 371 height 146
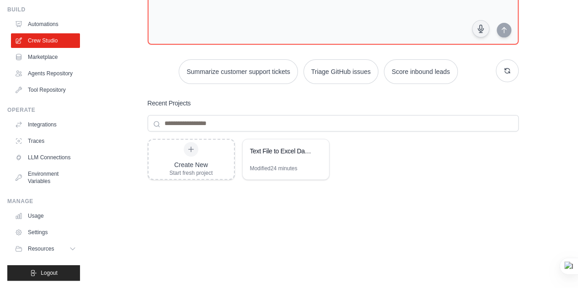
scroll to position [47, 0]
click at [184, 169] on div "Start fresh project" at bounding box center [190, 172] width 43 height 7
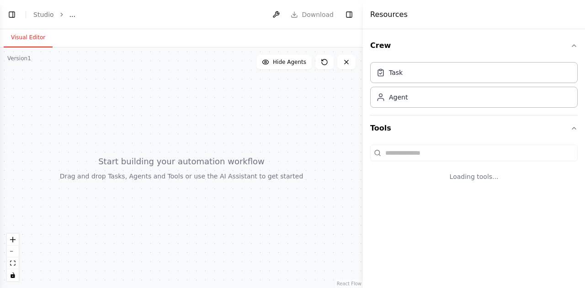
select select "****"
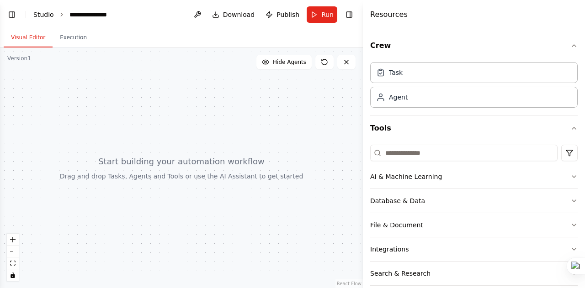
click at [37, 17] on link "Studio" at bounding box center [43, 14] width 21 height 7
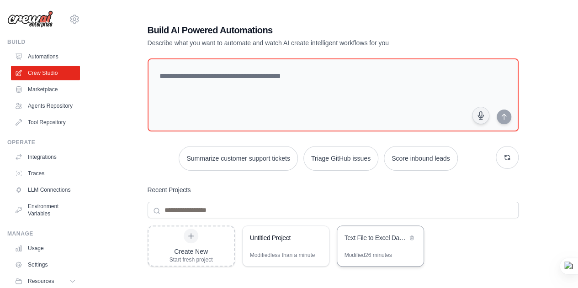
click at [365, 248] on div "Text File to Excel Data Transfer" at bounding box center [380, 239] width 86 height 26
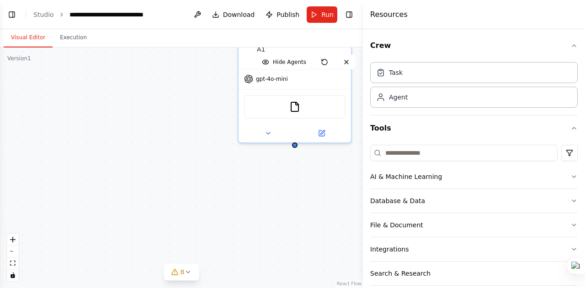
scroll to position [4258, 0]
click at [287, 207] on div "Read text file and send to A1 Goal of the agent gpt-4o-mini FileReadTool" at bounding box center [181, 167] width 363 height 241
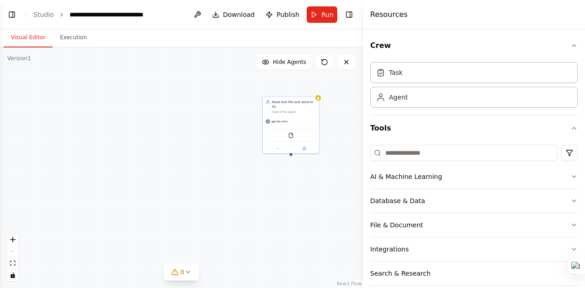
click at [158, 205] on div "Read text file and send to A1 Goal of the agent gpt-4o-mini FileReadTool" at bounding box center [181, 167] width 363 height 241
click at [331, 221] on div "Read text file and send to A1 Goal of the agent gpt-4o-mini FileReadTool" at bounding box center [181, 167] width 363 height 241
click at [572, 224] on icon "button" at bounding box center [574, 225] width 4 height 2
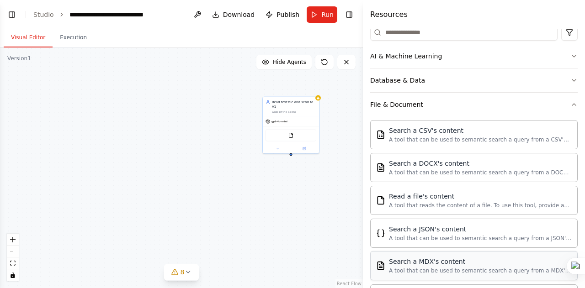
scroll to position [121, 0]
click at [296, 132] on img at bounding box center [295, 134] width 5 height 5
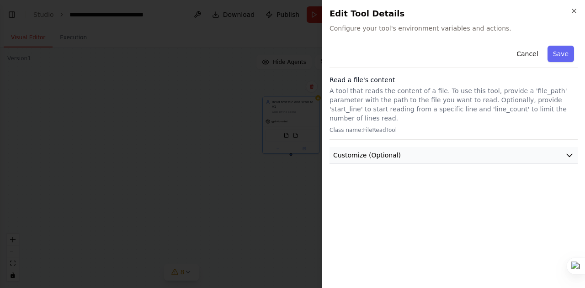
click at [548, 147] on button "Customize (Optional)" at bounding box center [453, 155] width 248 height 17
click at [569, 151] on icon "button" at bounding box center [568, 155] width 9 height 9
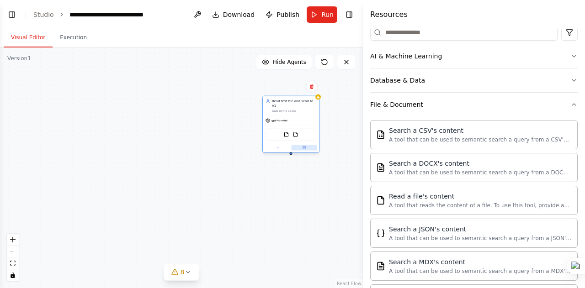
click at [305, 146] on icon at bounding box center [304, 147] width 2 height 2
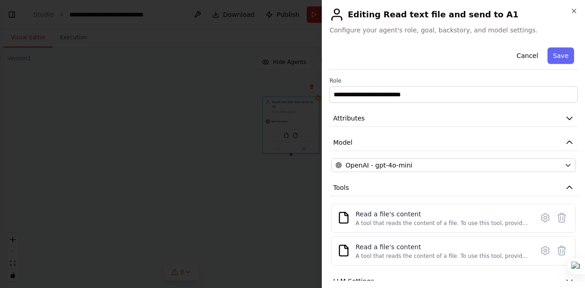
scroll to position [63, 0]
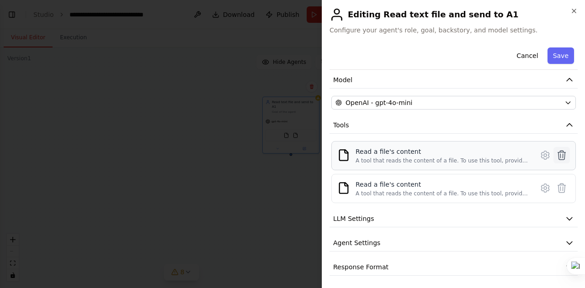
click at [556, 156] on icon at bounding box center [561, 155] width 11 height 11
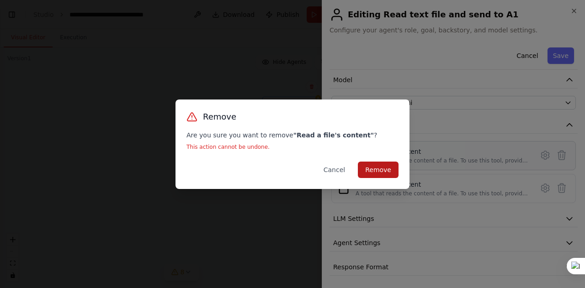
click at [371, 172] on button "Remove" at bounding box center [378, 170] width 41 height 16
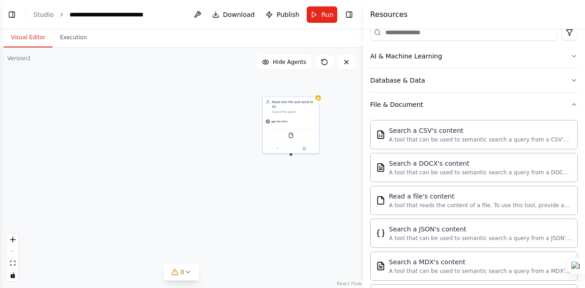
click at [236, 210] on div "Read text file and send to A1 Goal of the agent gpt-4o-mini FileReadTool" at bounding box center [181, 167] width 363 height 241
click at [278, 242] on div "Read text file and send to A1 Goal of the agent gpt-4o-mini FileReadTool" at bounding box center [181, 167] width 363 height 241
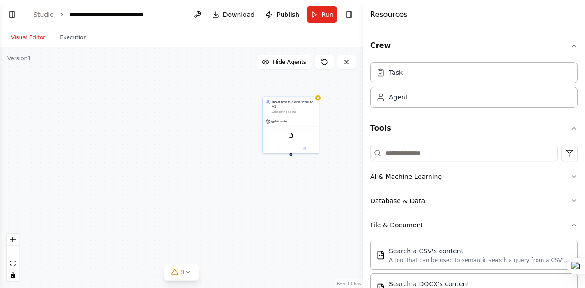
click at [479, 107] on div "Task Agent" at bounding box center [473, 86] width 207 height 57
click at [182, 184] on button at bounding box center [186, 183] width 26 height 5
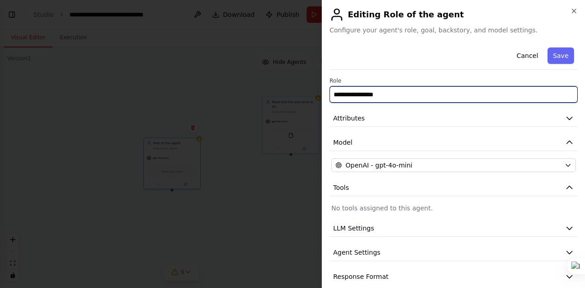
drag, startPoint x: 413, startPoint y: 100, endPoint x: 327, endPoint y: 100, distance: 86.3
click at [327, 100] on div "**********" at bounding box center [452, 144] width 263 height 288
paste input "**********"
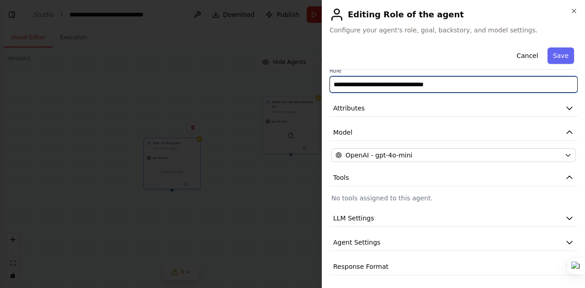
type input "**********"
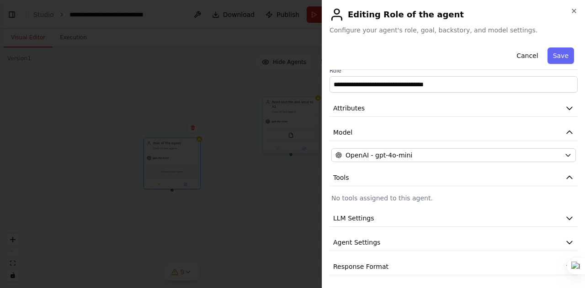
click at [375, 194] on p "No tools assigned to this agent." at bounding box center [453, 198] width 244 height 9
click at [553, 53] on button "Save" at bounding box center [560, 55] width 26 height 16
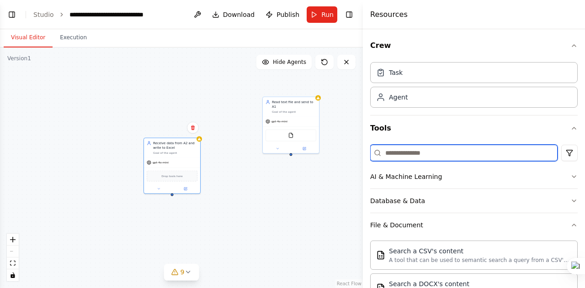
click at [437, 146] on input at bounding box center [463, 153] width 187 height 16
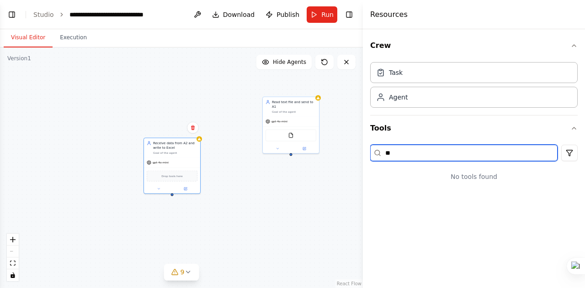
type input "*"
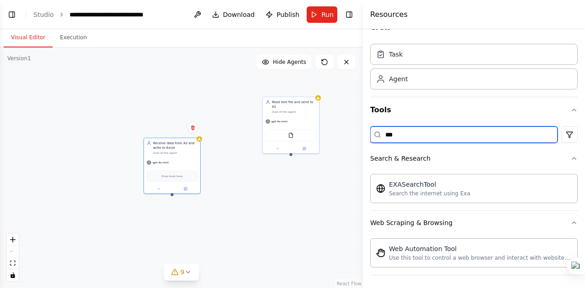
scroll to position [0, 0]
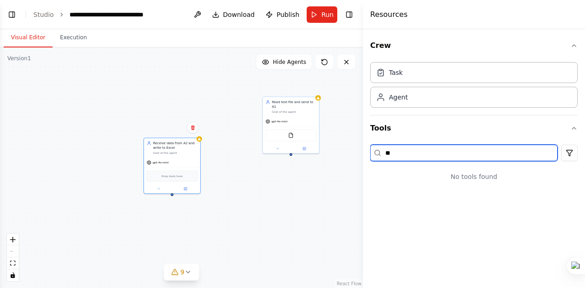
type input "*"
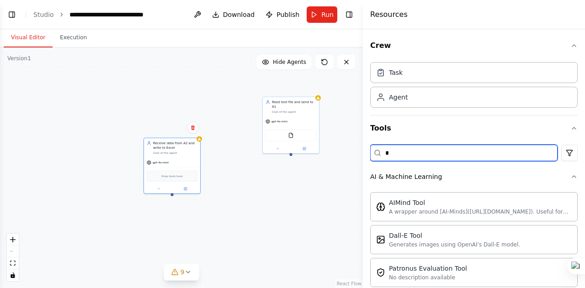
type input "*"
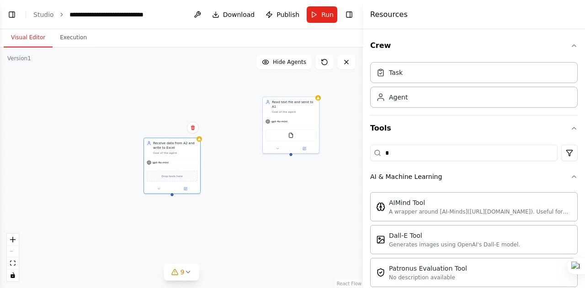
drag, startPoint x: 433, startPoint y: 264, endPoint x: 10, endPoint y: 18, distance: 489.9
click at [10, 18] on button "Toggle Left Sidebar" at bounding box center [11, 14] width 13 height 13
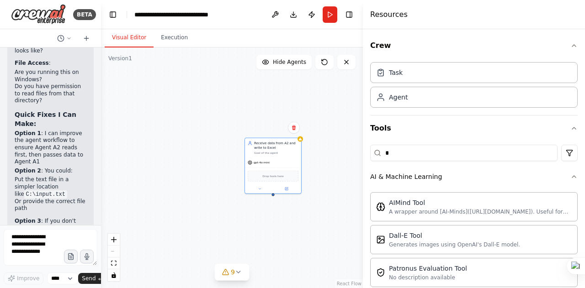
scroll to position [4258, 0]
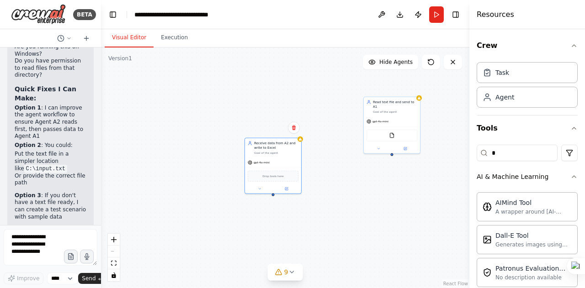
drag, startPoint x: 363, startPoint y: 164, endPoint x: 480, endPoint y: 159, distance: 117.5
click at [473, 159] on div at bounding box center [471, 144] width 4 height 288
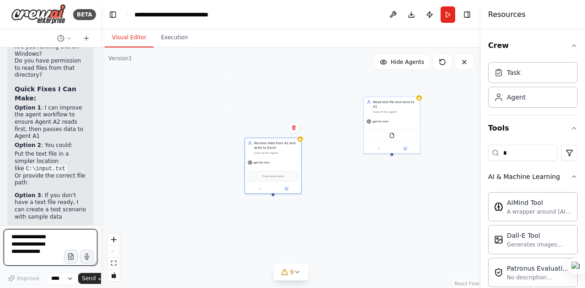
click at [19, 246] on textarea at bounding box center [51, 247] width 94 height 37
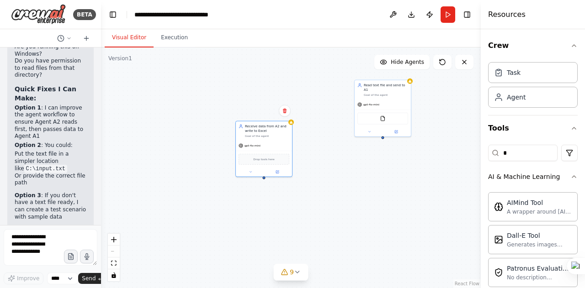
drag, startPoint x: 394, startPoint y: 152, endPoint x: 385, endPoint y: 132, distance: 21.7
click at [385, 132] on div "Read text file and send to A1 Goal of the agent gpt-4o-mini FileReadTool Receiv…" at bounding box center [290, 167] width 379 height 241
